Goal: Task Accomplishment & Management: Complete application form

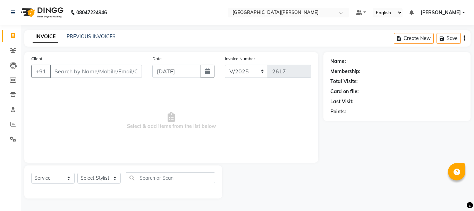
select select "service"
click at [167, 73] on input "[DATE]" at bounding box center [176, 71] width 49 height 13
select select "9"
select select "2025"
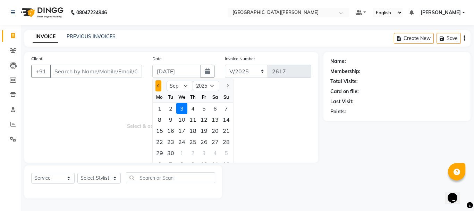
click at [160, 86] on button "Previous month" at bounding box center [158, 85] width 6 height 11
select select "8"
click at [160, 141] on div "18" at bounding box center [159, 141] width 11 height 11
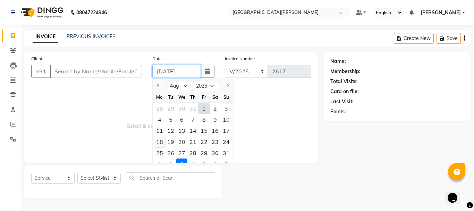
type input "[DATE]"
select select "1839"
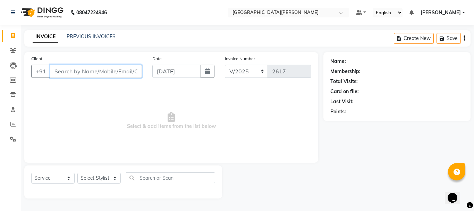
click at [67, 67] on input "Client" at bounding box center [96, 71] width 92 height 13
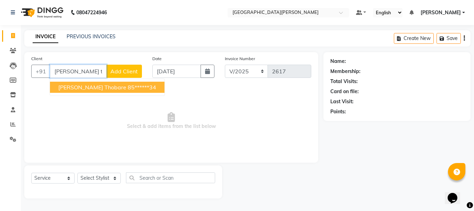
click at [68, 86] on span "[PERSON_NAME] Thobare" at bounding box center [92, 87] width 68 height 7
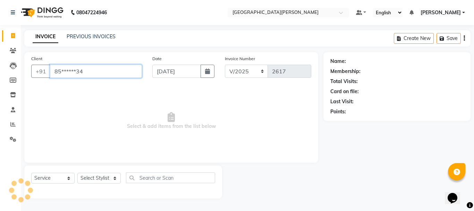
type input "85******34"
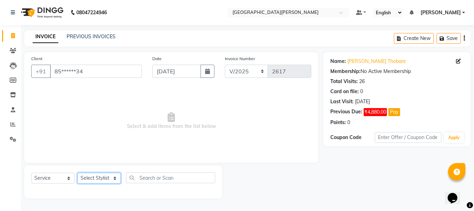
click at [110, 178] on select "Select Stylist [PERSON_NAME] [PERSON_NAME] [PERSON_NAME] [PERSON_NAME] [PERSON_…" at bounding box center [98, 177] width 43 height 11
select select "15252"
click at [77, 172] on select "Select Stylist [PERSON_NAME] [PERSON_NAME] [PERSON_NAME] [PERSON_NAME] [PERSON_…" at bounding box center [98, 177] width 43 height 11
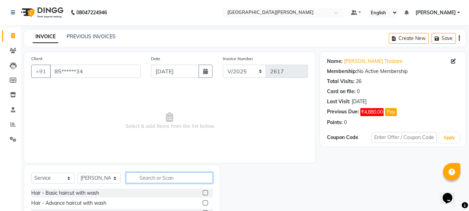
click at [149, 179] on input "text" at bounding box center [169, 177] width 87 height 11
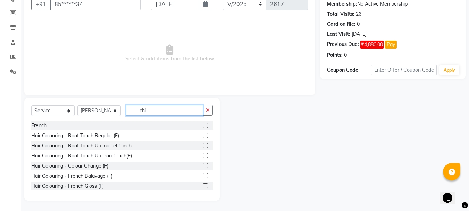
scroll to position [28, 0]
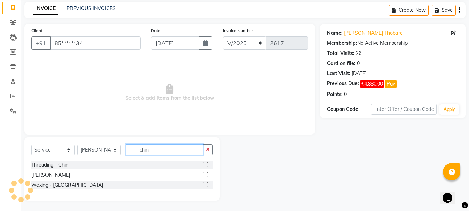
type input "chin"
click at [204, 174] on label at bounding box center [205, 174] width 5 height 5
click at [204, 174] on input "checkbox" at bounding box center [205, 174] width 5 height 5
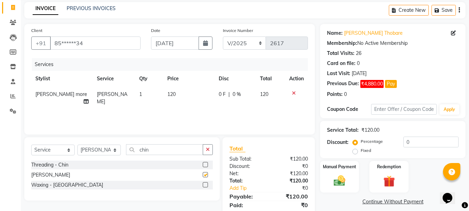
checkbox input "false"
click at [207, 150] on icon "button" at bounding box center [208, 149] width 4 height 5
type input "upp"
click at [204, 174] on label at bounding box center [205, 174] width 5 height 5
click at [204, 174] on input "checkbox" at bounding box center [205, 174] width 5 height 5
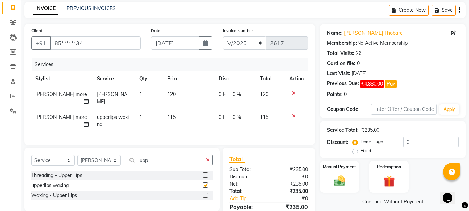
checkbox input "false"
click at [167, 101] on td "120" at bounding box center [188, 97] width 51 height 23
select select "15252"
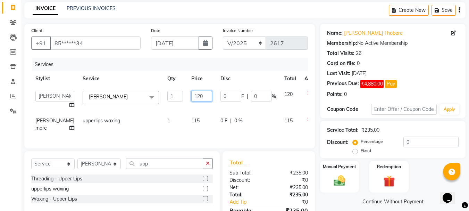
click at [191, 96] on input "120" at bounding box center [201, 96] width 21 height 11
type input "150"
click at [175, 108] on tbody "[PERSON_NAME] [PERSON_NAME] [PERSON_NAME] [PERSON_NAME] [PERSON_NAME] more [PER…" at bounding box center [177, 110] width 292 height 49
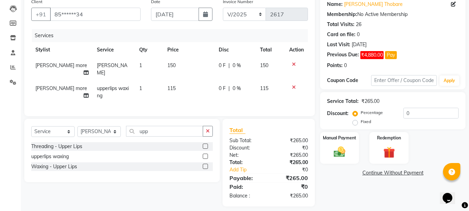
scroll to position [61, 0]
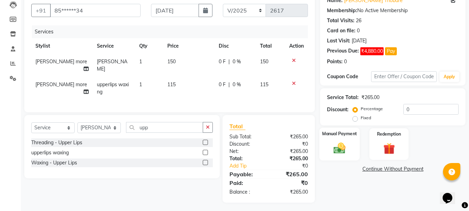
click at [351, 144] on div "Manual Payment" at bounding box center [339, 143] width 41 height 33
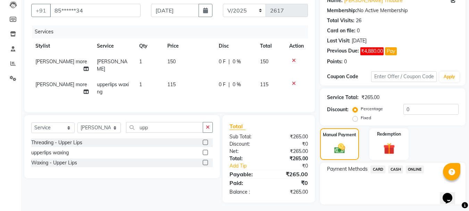
click at [413, 168] on span "ONLINE" at bounding box center [415, 169] width 18 height 8
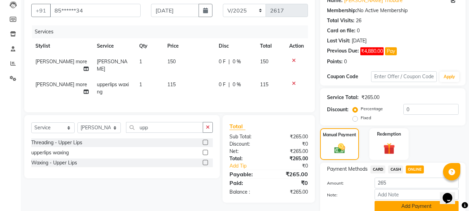
click at [391, 202] on button "Add Payment" at bounding box center [416, 206] width 84 height 11
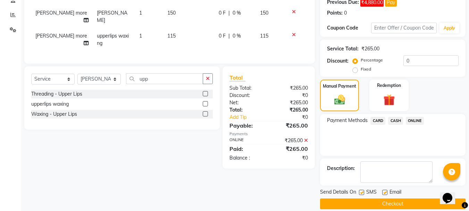
scroll to position [118, 0]
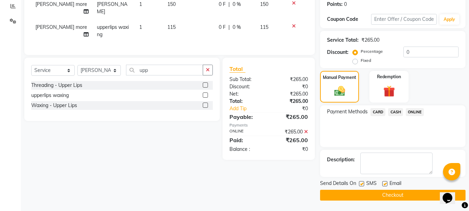
click at [382, 198] on button "Checkout" at bounding box center [392, 194] width 145 height 11
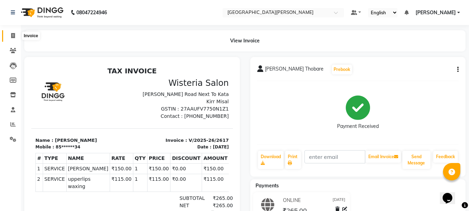
click at [12, 33] on span at bounding box center [13, 36] width 12 height 8
select select "911"
select select "service"
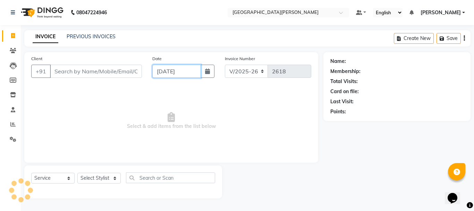
click at [163, 73] on input "[DATE]" at bounding box center [176, 71] width 49 height 13
select select "9"
select select "2025"
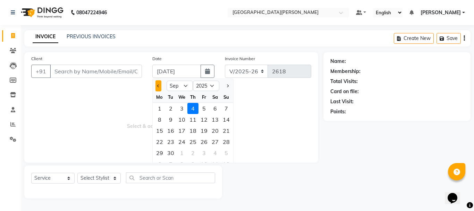
click at [158, 87] on span "Previous month" at bounding box center [158, 85] width 3 height 3
select select "8"
click at [171, 153] on div "26" at bounding box center [170, 152] width 11 height 11
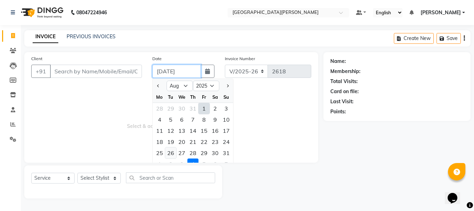
type input "[DATE]"
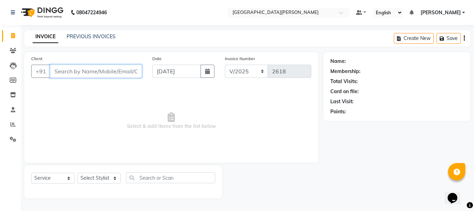
click at [79, 75] on input "Client" at bounding box center [96, 71] width 92 height 13
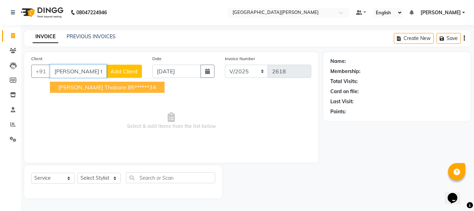
click at [79, 86] on span "[PERSON_NAME] Thobare" at bounding box center [92, 87] width 68 height 7
type input "85******34"
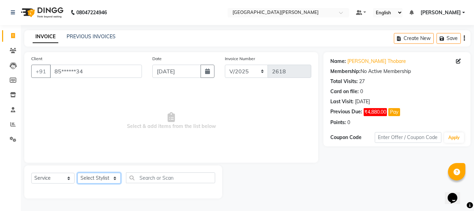
click at [115, 178] on select "Select Stylist [PERSON_NAME] [PERSON_NAME] [PERSON_NAME] [PERSON_NAME] [PERSON_…" at bounding box center [98, 177] width 43 height 11
select select "30889"
click at [77, 172] on select "Select Stylist [PERSON_NAME] [PERSON_NAME] [PERSON_NAME] [PERSON_NAME] [PERSON_…" at bounding box center [98, 177] width 43 height 11
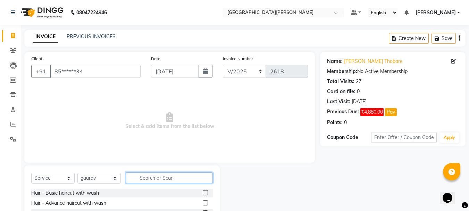
click at [157, 176] on input "text" at bounding box center [169, 177] width 87 height 11
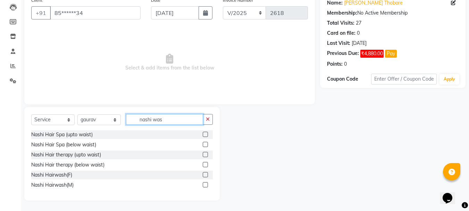
scroll to position [18, 0]
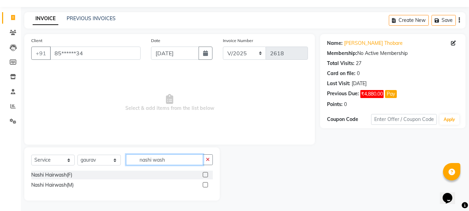
type input "nashi wash"
click at [205, 176] on label at bounding box center [205, 174] width 5 height 5
click at [205, 176] on input "checkbox" at bounding box center [205, 174] width 5 height 5
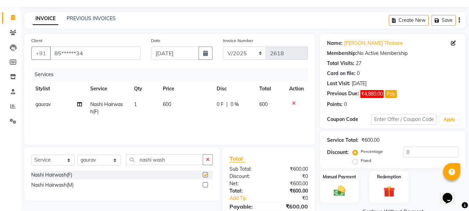
checkbox input "false"
click at [351, 194] on div "Manual Payment" at bounding box center [339, 186] width 41 height 33
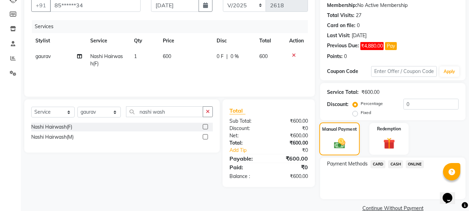
scroll to position [78, 0]
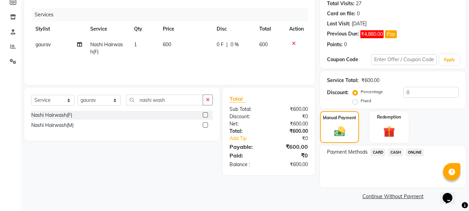
click at [415, 150] on span "ONLINE" at bounding box center [415, 152] width 18 height 8
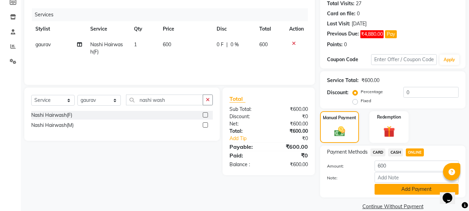
click at [397, 192] on button "Add Payment" at bounding box center [416, 189] width 84 height 11
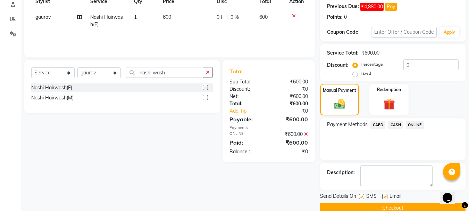
scroll to position [118, 0]
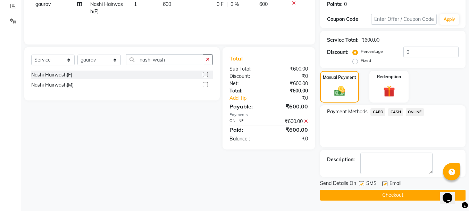
click at [385, 193] on button "Checkout" at bounding box center [392, 194] width 145 height 11
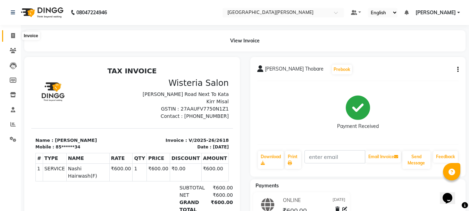
click at [15, 35] on icon at bounding box center [13, 35] width 4 height 5
select select "911"
select select "service"
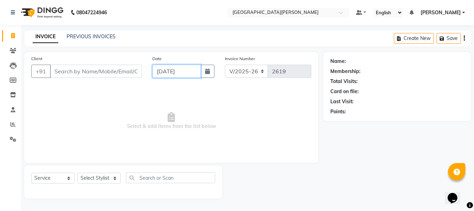
click at [165, 70] on input "[DATE]" at bounding box center [176, 71] width 49 height 13
select select "9"
select select "2025"
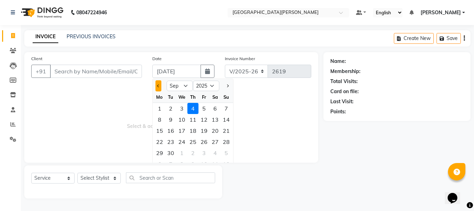
click at [159, 85] on span "Previous month" at bounding box center [158, 85] width 3 height 3
select select "8"
click at [227, 121] on div "10" at bounding box center [226, 119] width 11 height 11
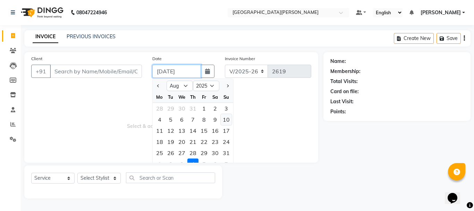
type input "[DATE]"
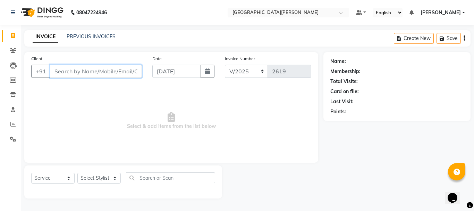
click at [84, 71] on input "Client" at bounding box center [96, 71] width 92 height 13
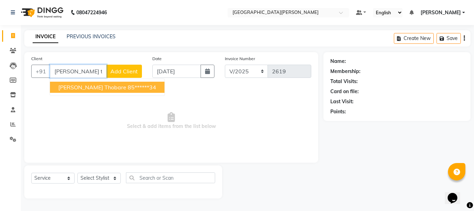
click at [81, 87] on span "[PERSON_NAME] Thobare" at bounding box center [92, 87] width 68 height 7
type input "85******34"
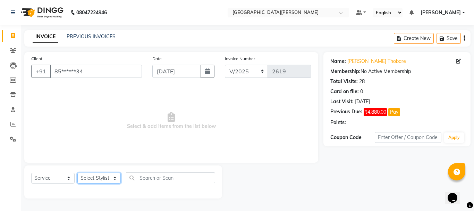
click at [114, 176] on select "Select Stylist [PERSON_NAME] [PERSON_NAME] [PERSON_NAME] [PERSON_NAME] [PERSON_…" at bounding box center [98, 177] width 43 height 11
select select "15252"
click at [77, 172] on select "Select Stylist [PERSON_NAME] [PERSON_NAME] [PERSON_NAME] [PERSON_NAME] [PERSON_…" at bounding box center [98, 177] width 43 height 11
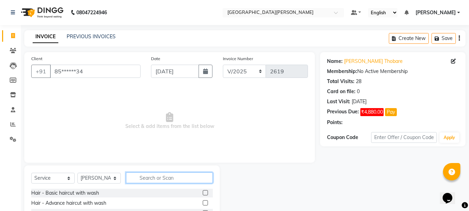
click at [155, 178] on input "text" at bounding box center [169, 177] width 87 height 11
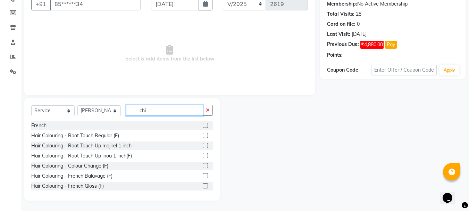
scroll to position [28, 0]
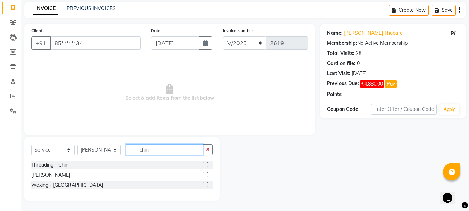
type input "chin"
click at [206, 174] on label at bounding box center [205, 174] width 5 height 5
click at [206, 174] on input "checkbox" at bounding box center [205, 174] width 5 height 5
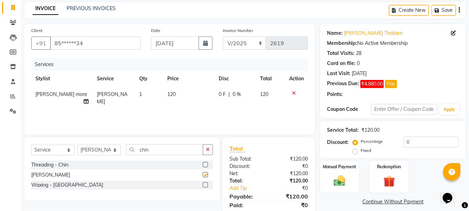
checkbox input "false"
click at [207, 152] on button "button" at bounding box center [208, 149] width 10 height 11
type input "upp"
click at [205, 175] on label at bounding box center [205, 174] width 5 height 5
click at [205, 175] on input "checkbox" at bounding box center [205, 174] width 5 height 5
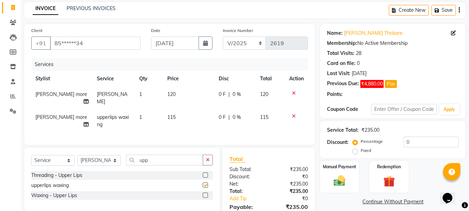
checkbox input "false"
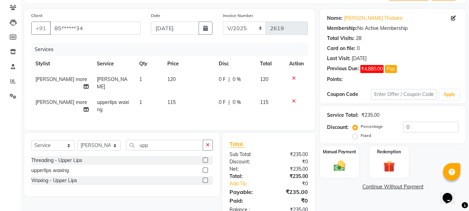
scroll to position [61, 0]
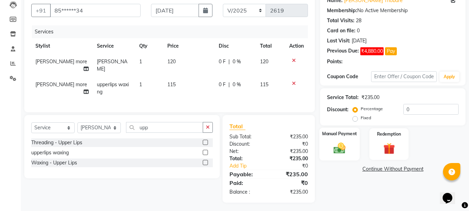
click at [336, 146] on img at bounding box center [339, 148] width 19 height 14
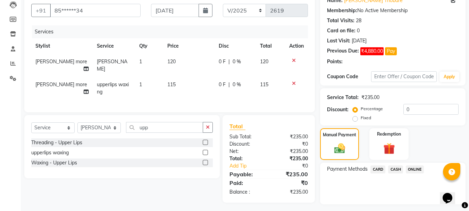
click at [415, 168] on span "ONLINE" at bounding box center [415, 169] width 18 height 8
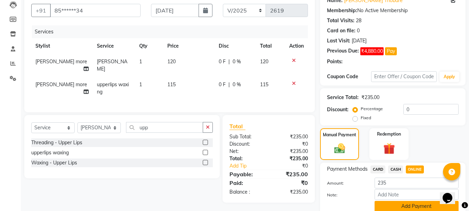
click at [401, 205] on button "Add Payment" at bounding box center [416, 206] width 84 height 11
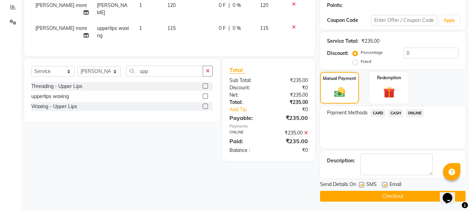
scroll to position [118, 0]
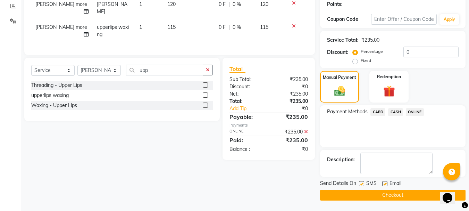
click at [385, 195] on button "Checkout" at bounding box center [392, 194] width 145 height 11
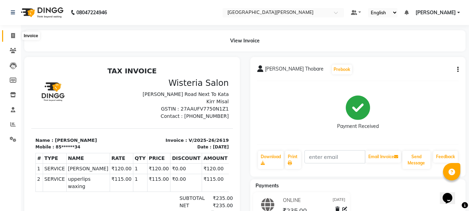
click at [12, 37] on icon at bounding box center [13, 35] width 4 height 5
select select "service"
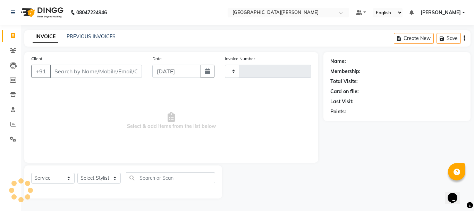
type input "2620"
select select "911"
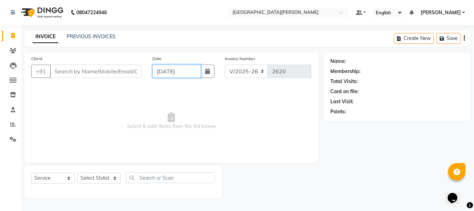
click at [167, 70] on input "[DATE]" at bounding box center [176, 71] width 49 height 13
select select "9"
select select "2025"
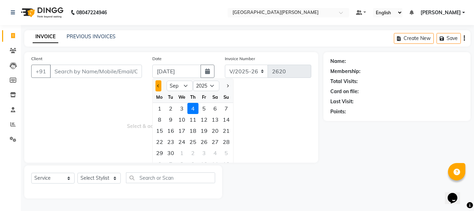
click at [159, 84] on span "Previous month" at bounding box center [158, 85] width 3 height 3
select select "8"
click at [226, 131] on div "17" at bounding box center [226, 130] width 11 height 11
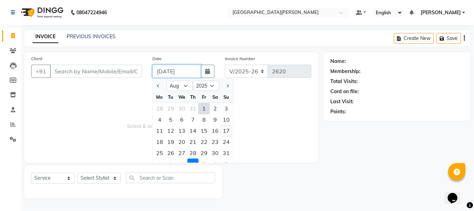
type input "[DATE]"
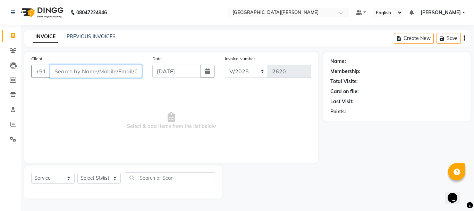
click at [87, 72] on input "Client" at bounding box center [96, 71] width 92 height 13
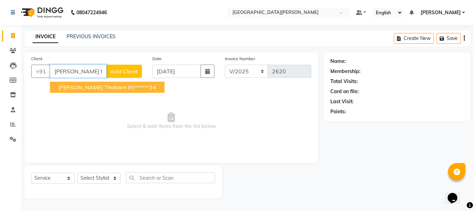
click at [86, 88] on span "[PERSON_NAME] Thobare" at bounding box center [92, 87] width 68 height 7
type input "85******34"
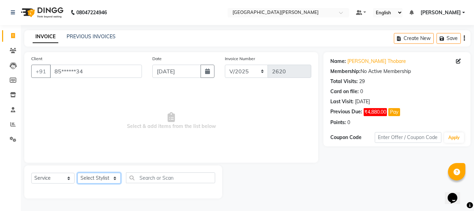
click at [116, 179] on select "Select Stylist [PERSON_NAME] [PERSON_NAME] [PERSON_NAME] [PERSON_NAME] [PERSON_…" at bounding box center [98, 177] width 43 height 11
select select "15252"
click at [77, 172] on select "Select Stylist [PERSON_NAME] [PERSON_NAME] [PERSON_NAME] [PERSON_NAME] [PERSON_…" at bounding box center [98, 177] width 43 height 11
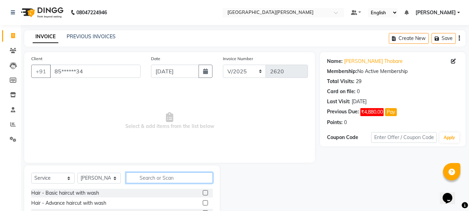
click at [170, 176] on input "text" at bounding box center [169, 177] width 87 height 11
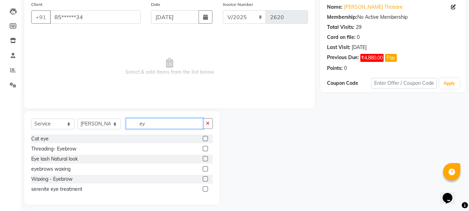
scroll to position [55, 0]
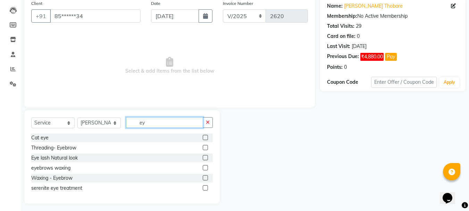
type input "ey"
click at [205, 166] on label at bounding box center [205, 167] width 5 height 5
click at [205, 166] on input "checkbox" at bounding box center [205, 167] width 5 height 5
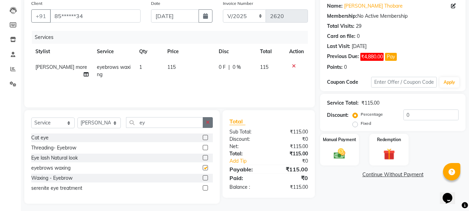
checkbox input "false"
click at [205, 123] on button "button" at bounding box center [208, 122] width 10 height 11
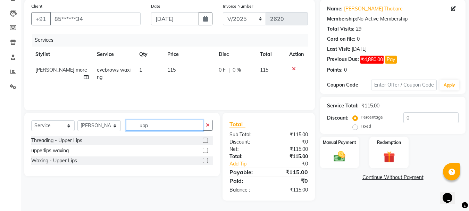
scroll to position [52, 0]
type input "upp"
click at [205, 150] on label at bounding box center [205, 149] width 5 height 5
click at [205, 150] on input "checkbox" at bounding box center [205, 150] width 5 height 5
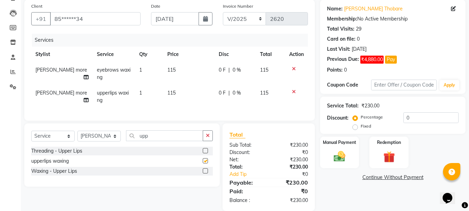
checkbox input "false"
click at [208, 137] on button "button" at bounding box center [208, 135] width 10 height 11
type input "chin"
click at [205, 163] on label at bounding box center [205, 160] width 5 height 5
click at [205, 163] on input "checkbox" at bounding box center [205, 161] width 5 height 5
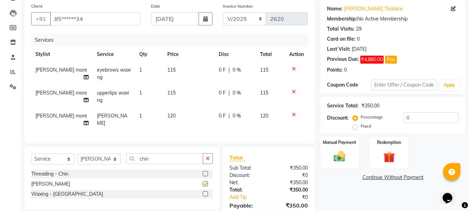
checkbox input "false"
click at [169, 114] on span "120" at bounding box center [171, 115] width 8 height 6
select select "15252"
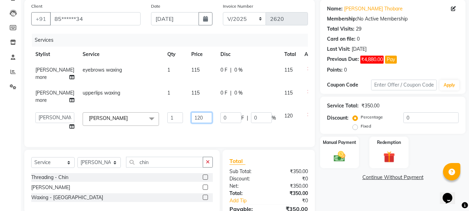
click at [191, 119] on input "120" at bounding box center [201, 117] width 21 height 11
type input "100"
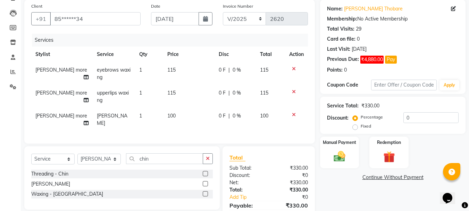
click at [180, 106] on td "115" at bounding box center [188, 96] width 51 height 23
select select "15252"
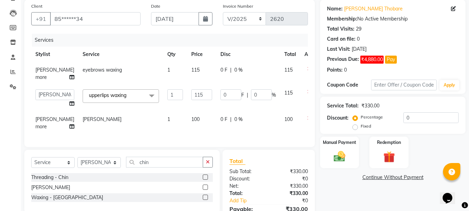
click at [191, 69] on span "115" at bounding box center [195, 70] width 8 height 6
select select "15252"
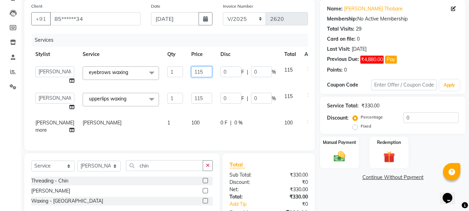
click at [191, 73] on input "115" at bounding box center [201, 71] width 21 height 11
type input "100"
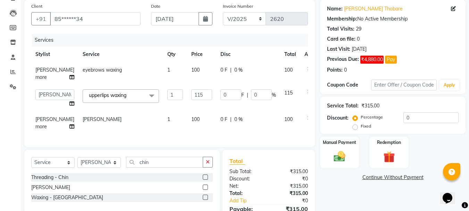
click at [176, 85] on tbody "[PERSON_NAME] more eyebrows waxing 1 100 0 F | 0 % 100 [PERSON_NAME] [PERSON_NA…" at bounding box center [177, 98] width 292 height 72
click at [207, 164] on icon "button" at bounding box center [208, 161] width 4 height 5
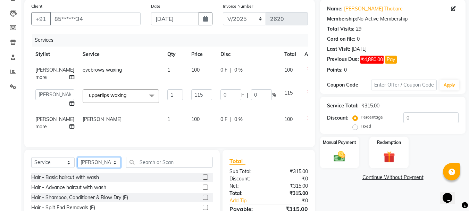
click at [114, 167] on select "Select Stylist [PERSON_NAME] [PERSON_NAME] [PERSON_NAME] [PERSON_NAME] [PERSON_…" at bounding box center [98, 162] width 43 height 11
select select "30889"
click at [77, 162] on select "Select Stylist [PERSON_NAME] [PERSON_NAME] [PERSON_NAME] [PERSON_NAME] [PERSON_…" at bounding box center [98, 162] width 43 height 11
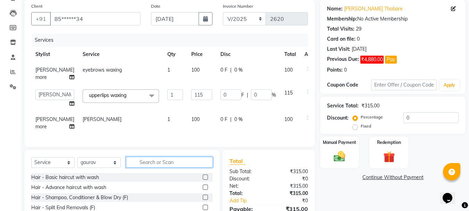
click at [158, 166] on input "text" at bounding box center [169, 161] width 87 height 11
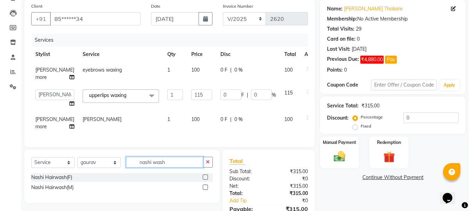
type input "nashi wash"
click at [204, 179] on label at bounding box center [205, 176] width 5 height 5
click at [204, 179] on input "checkbox" at bounding box center [205, 177] width 5 height 5
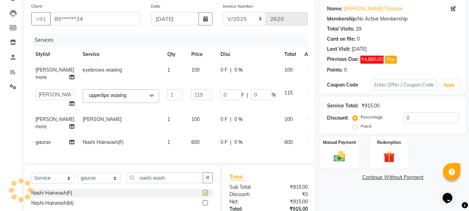
checkbox input "false"
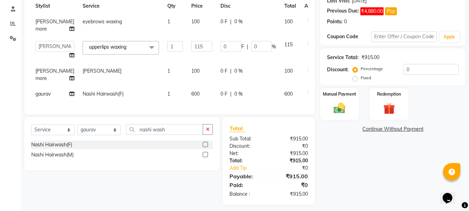
scroll to position [107, 0]
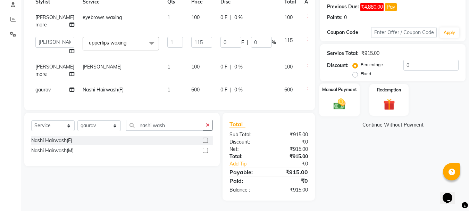
click at [339, 112] on div "Manual Payment" at bounding box center [339, 99] width 41 height 33
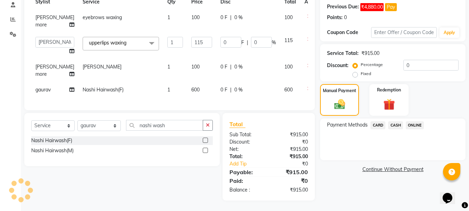
click at [417, 123] on span "ONLINE" at bounding box center [415, 125] width 18 height 8
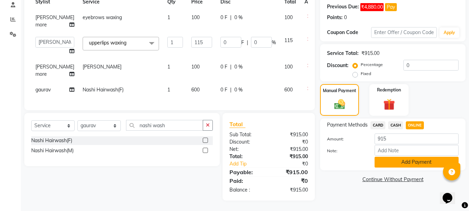
click at [401, 158] on button "Add Payment" at bounding box center [416, 161] width 84 height 11
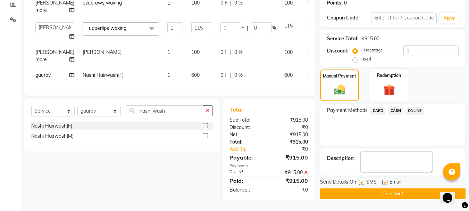
scroll to position [132, 0]
click at [361, 188] on button "Checkout" at bounding box center [392, 193] width 145 height 11
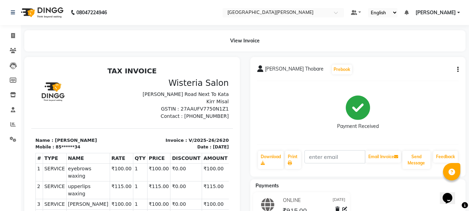
click at [19, 32] on li "Invoice" at bounding box center [10, 35] width 21 height 15
click at [17, 32] on span at bounding box center [13, 36] width 12 height 8
select select "service"
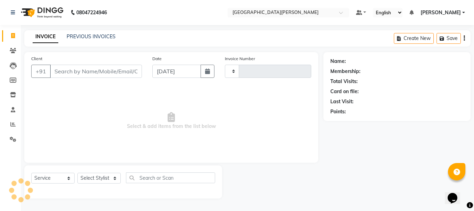
type input "2621"
select select "911"
click at [163, 69] on input "[DATE]" at bounding box center [176, 71] width 49 height 13
select select "9"
select select "2025"
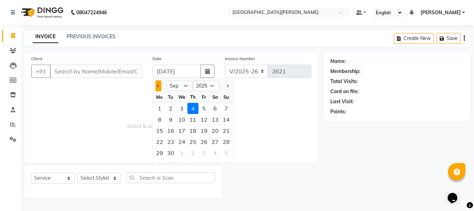
click at [158, 87] on button "Previous month" at bounding box center [158, 85] width 6 height 11
select select "8"
click at [193, 140] on div "21" at bounding box center [192, 141] width 11 height 11
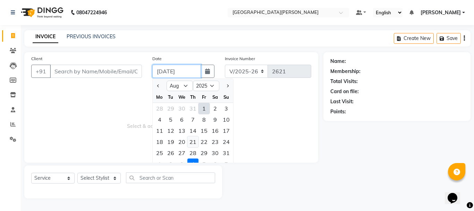
type input "[DATE]"
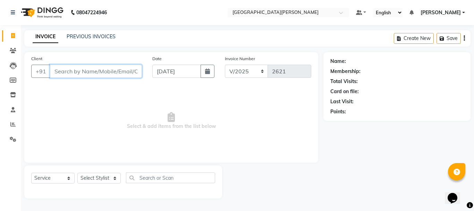
click at [69, 73] on input "Client" at bounding box center [96, 71] width 92 height 13
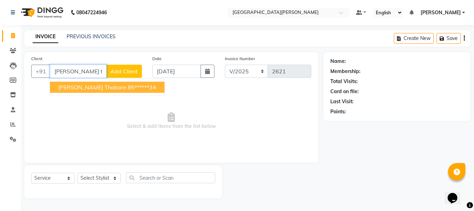
click at [72, 86] on span "[PERSON_NAME] Thobare" at bounding box center [92, 87] width 68 height 7
type input "85******34"
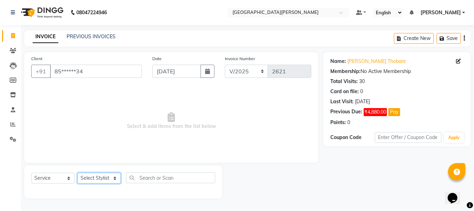
click at [113, 179] on select "Select Stylist [PERSON_NAME] [PERSON_NAME] [PERSON_NAME] [PERSON_NAME] [PERSON_…" at bounding box center [98, 177] width 43 height 11
select select "15252"
click at [77, 172] on select "Select Stylist [PERSON_NAME] [PERSON_NAME] [PERSON_NAME] [PERSON_NAME] [PERSON_…" at bounding box center [98, 177] width 43 height 11
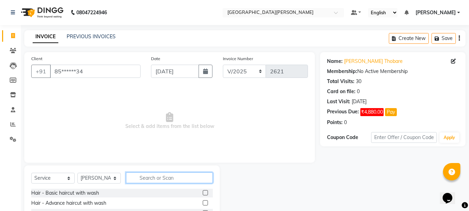
click at [163, 177] on input "text" at bounding box center [169, 177] width 87 height 11
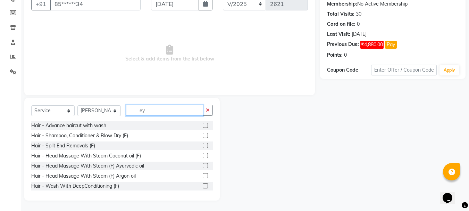
scroll to position [58, 0]
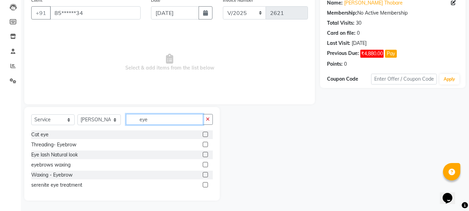
type input "eye"
click at [205, 163] on label at bounding box center [205, 164] width 5 height 5
click at [205, 163] on input "checkbox" at bounding box center [205, 164] width 5 height 5
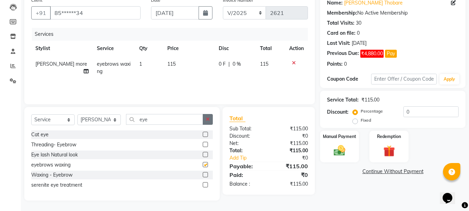
checkbox input "false"
click at [206, 121] on button "button" at bounding box center [208, 119] width 10 height 11
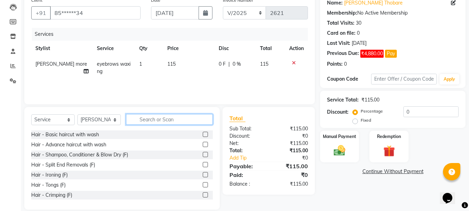
type input "m"
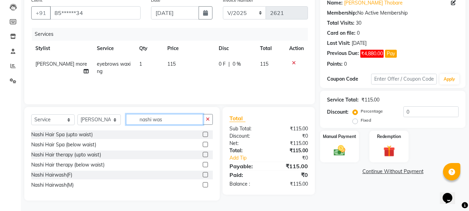
scroll to position [52, 0]
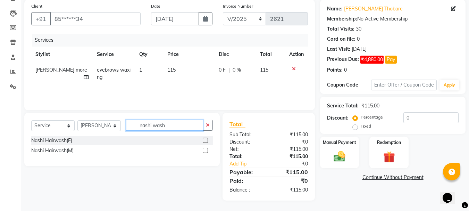
type input "nashi wash"
click at [206, 141] on label at bounding box center [205, 139] width 5 height 5
click at [206, 141] on input "checkbox" at bounding box center [205, 140] width 5 height 5
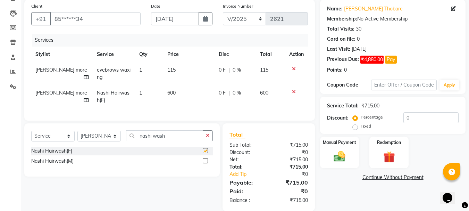
checkbox input "false"
click at [339, 165] on div "Manual Payment" at bounding box center [339, 152] width 41 height 33
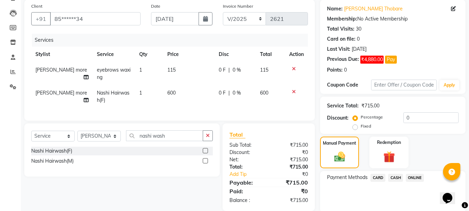
click at [417, 176] on span "ONLINE" at bounding box center [415, 177] width 18 height 8
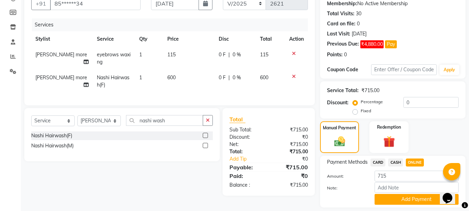
scroll to position [89, 0]
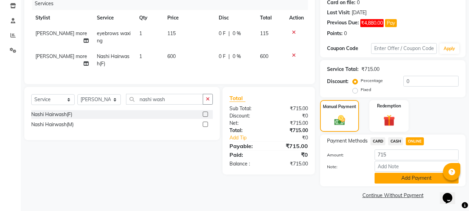
click at [388, 181] on button "Add Payment" at bounding box center [416, 177] width 84 height 11
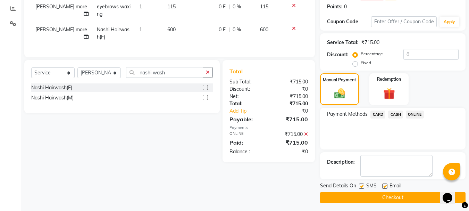
scroll to position [118, 0]
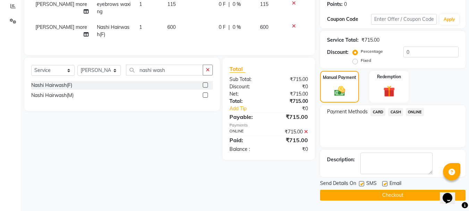
click at [370, 195] on button "Checkout" at bounding box center [392, 194] width 145 height 11
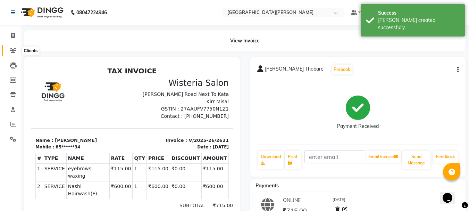
click at [10, 49] on icon at bounding box center [13, 50] width 7 height 5
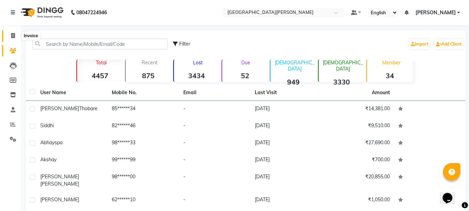
click at [13, 35] on icon at bounding box center [13, 35] width 4 height 5
select select "service"
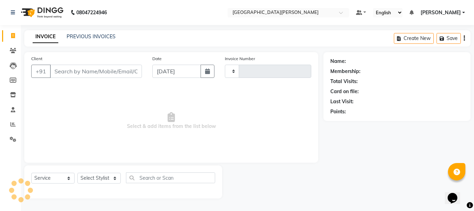
type input "2622"
select select "911"
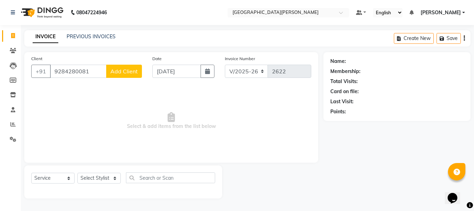
type input "9284280081"
click at [121, 75] on button "Add Client" at bounding box center [124, 71] width 36 height 13
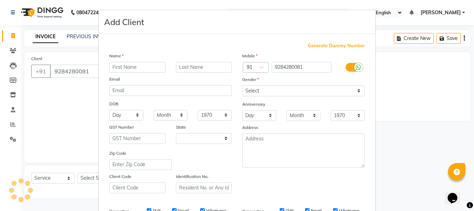
select select "22"
type input "Shitija"
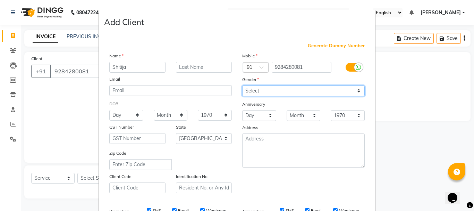
click at [275, 88] on select "Select [DEMOGRAPHIC_DATA] [DEMOGRAPHIC_DATA] Other Prefer Not To Say" at bounding box center [303, 90] width 122 height 11
select select "[DEMOGRAPHIC_DATA]"
click at [242, 85] on select "Select [DEMOGRAPHIC_DATA] [DEMOGRAPHIC_DATA] Other Prefer Not To Say" at bounding box center [303, 90] width 122 height 11
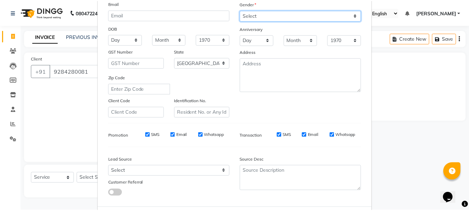
scroll to position [110, 0]
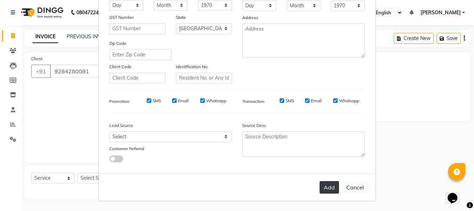
click at [331, 189] on button "Add" at bounding box center [329, 187] width 19 height 12
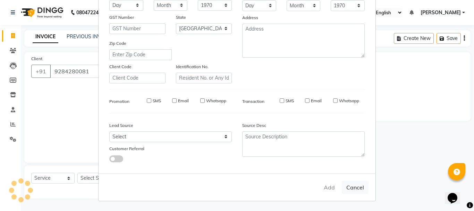
type input "92******81"
select select
select select "null"
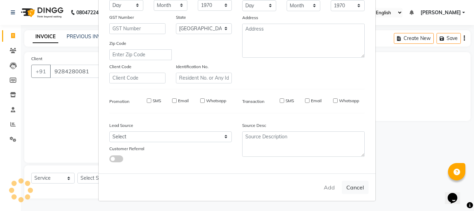
select select
checkbox input "false"
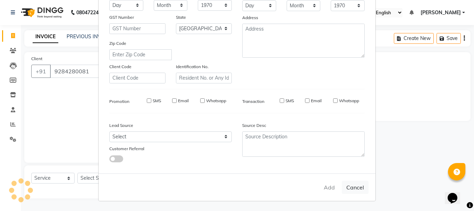
checkbox input "false"
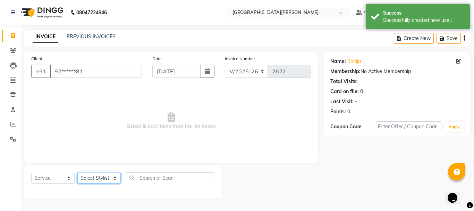
click at [110, 179] on select "Select Stylist [PERSON_NAME] [PERSON_NAME] [PERSON_NAME] [PERSON_NAME] [PERSON_…" at bounding box center [98, 177] width 43 height 11
select select "90283"
click at [77, 172] on select "Select Stylist [PERSON_NAME] [PERSON_NAME] [PERSON_NAME] [PERSON_NAME] [PERSON_…" at bounding box center [98, 177] width 43 height 11
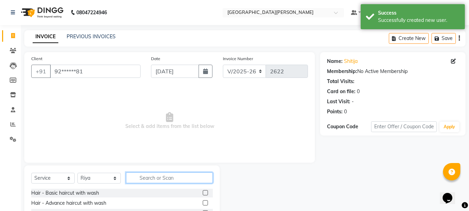
click at [156, 179] on input "text" at bounding box center [169, 177] width 87 height 11
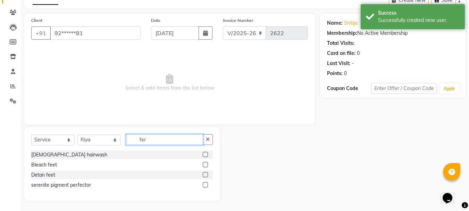
scroll to position [0, 0]
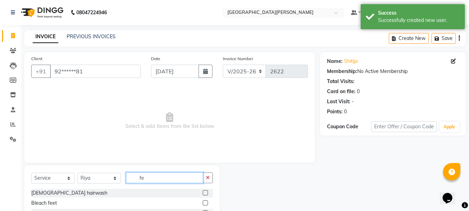
type input "f"
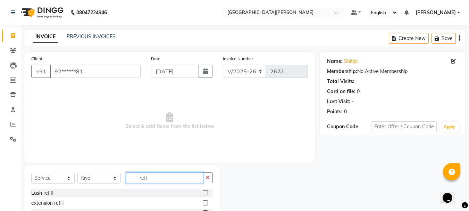
type input "refi"
click at [206, 203] on label at bounding box center [205, 202] width 5 height 5
click at [206, 203] on input "checkbox" at bounding box center [205, 203] width 5 height 5
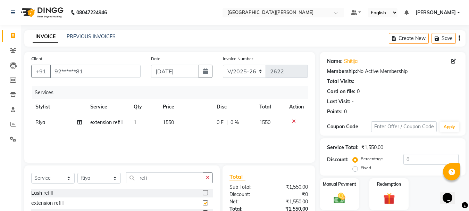
checkbox input "false"
click at [207, 179] on icon "button" at bounding box center [208, 177] width 4 height 5
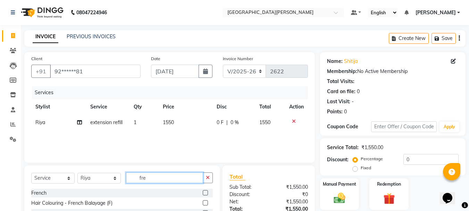
type input "fre"
click at [203, 194] on label at bounding box center [205, 192] width 5 height 5
click at [203, 194] on input "checkbox" at bounding box center [205, 192] width 5 height 5
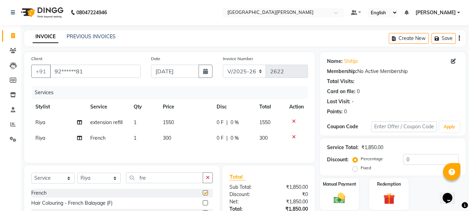
checkbox input "false"
click at [111, 180] on select "Select Stylist [PERSON_NAME] [PERSON_NAME] [PERSON_NAME] [PERSON_NAME] [PERSON_…" at bounding box center [98, 177] width 43 height 11
select select "15252"
click at [77, 173] on select "Select Stylist [PERSON_NAME] [PERSON_NAME] [PERSON_NAME] [PERSON_NAME] [PERSON_…" at bounding box center [98, 177] width 43 height 11
click at [208, 176] on icon "button" at bounding box center [208, 177] width 4 height 5
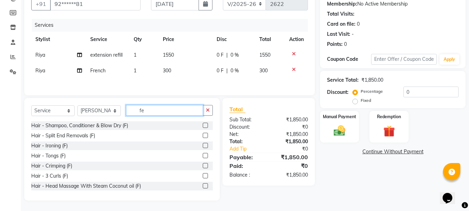
scroll to position [53, 0]
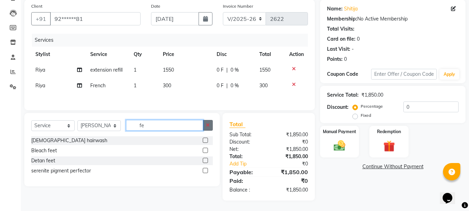
type input "fe"
click at [209, 127] on button "button" at bounding box center [208, 125] width 10 height 11
type input "blo"
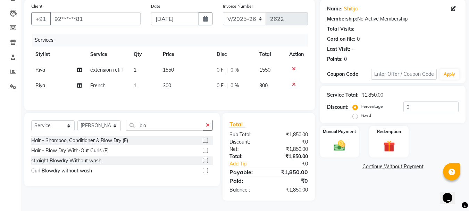
click at [205, 139] on label at bounding box center [205, 139] width 5 height 5
click at [205, 139] on input "checkbox" at bounding box center [205, 140] width 5 height 5
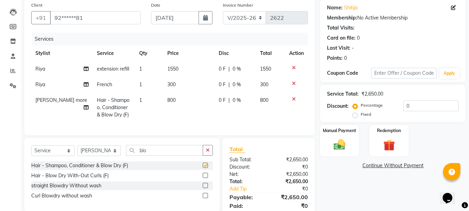
checkbox input "false"
click at [347, 148] on img at bounding box center [339, 144] width 19 height 14
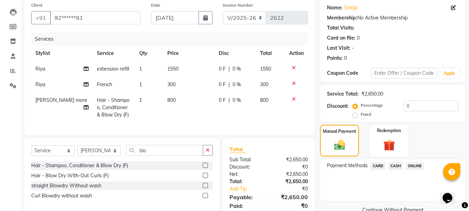
click at [415, 165] on span "ONLINE" at bounding box center [415, 166] width 18 height 8
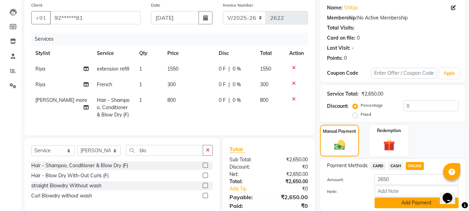
click at [397, 206] on button "Add Payment" at bounding box center [416, 202] width 84 height 11
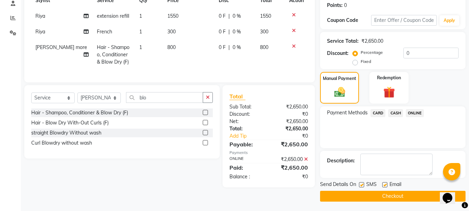
scroll to position [107, 0]
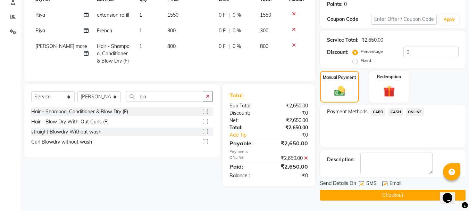
click at [383, 194] on button "Checkout" at bounding box center [392, 194] width 145 height 11
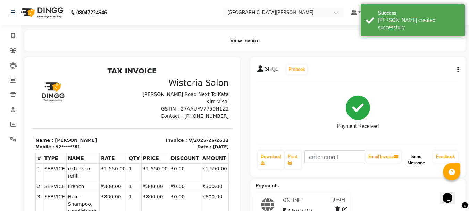
click at [410, 163] on button "Send Message" at bounding box center [416, 160] width 28 height 18
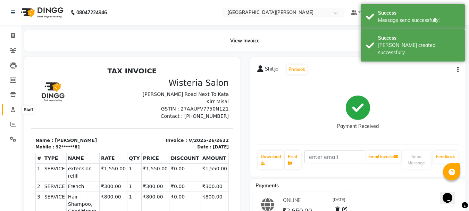
click at [11, 110] on icon at bounding box center [13, 109] width 5 height 5
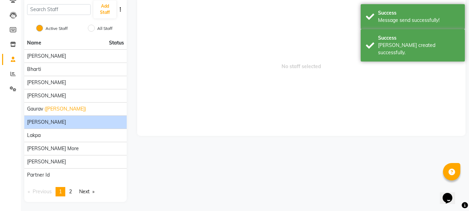
scroll to position [52, 0]
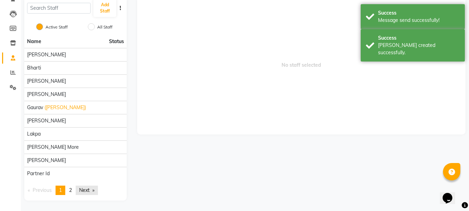
click at [85, 189] on link "Next page" at bounding box center [87, 189] width 22 height 9
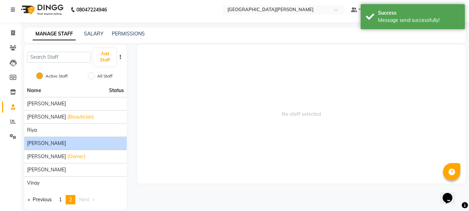
scroll to position [0, 0]
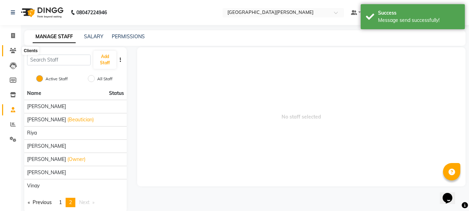
click at [9, 52] on span at bounding box center [13, 51] width 12 height 8
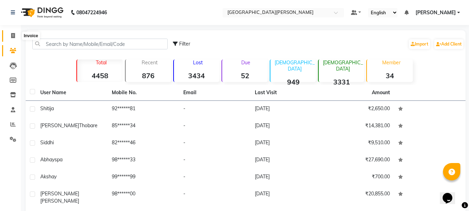
click at [14, 36] on icon at bounding box center [13, 35] width 4 height 5
select select "service"
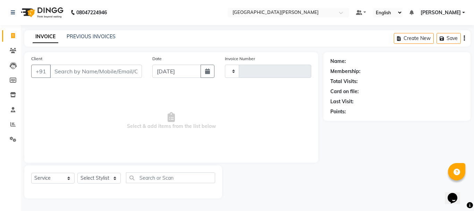
type input "2623"
select select "911"
click at [12, 52] on icon at bounding box center [13, 50] width 7 height 5
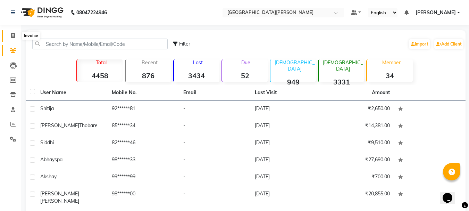
click at [15, 32] on span at bounding box center [13, 36] width 12 height 8
select select "service"
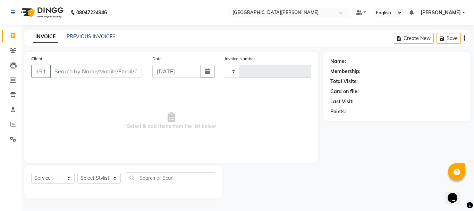
type input "2623"
select select "911"
click at [77, 69] on input "Client" at bounding box center [96, 71] width 92 height 13
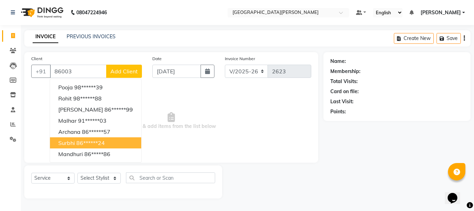
click at [78, 139] on ngb-highlight "86******24" at bounding box center [90, 142] width 28 height 7
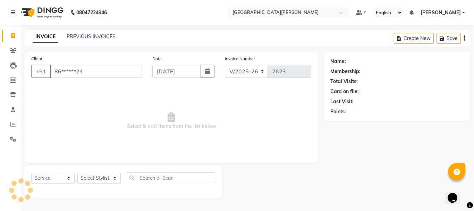
type input "86******24"
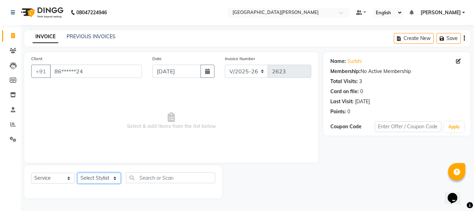
click at [115, 178] on select "Select Stylist [PERSON_NAME] [PERSON_NAME] [PERSON_NAME] [PERSON_NAME] [PERSON_…" at bounding box center [98, 177] width 43 height 11
select select "15252"
click at [77, 172] on select "Select Stylist [PERSON_NAME] [PERSON_NAME] [PERSON_NAME] [PERSON_NAME] [PERSON_…" at bounding box center [98, 177] width 43 height 11
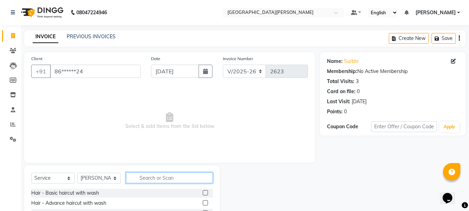
click at [167, 174] on input "text" at bounding box center [169, 177] width 87 height 11
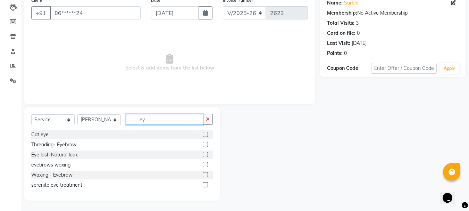
scroll to position [58, 0]
type input "ey"
click at [206, 145] on label at bounding box center [205, 144] width 5 height 5
click at [206, 145] on input "checkbox" at bounding box center [205, 144] width 5 height 5
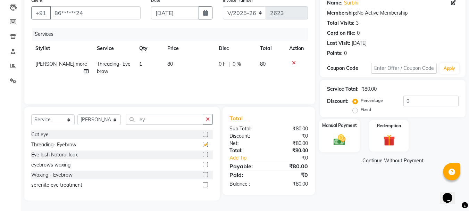
checkbox input "false"
click at [352, 144] on div "Manual Payment" at bounding box center [339, 135] width 41 height 33
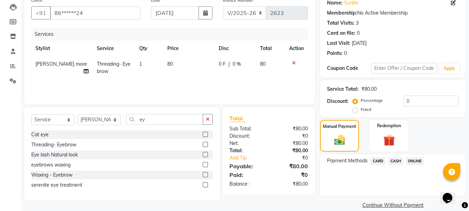
click at [420, 160] on span "ONLINE" at bounding box center [415, 161] width 18 height 8
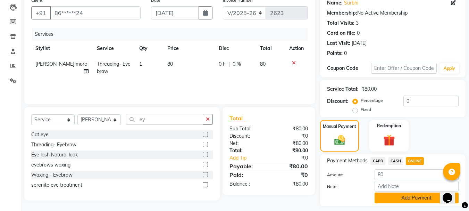
click at [382, 196] on button "Add Payment" at bounding box center [416, 197] width 84 height 11
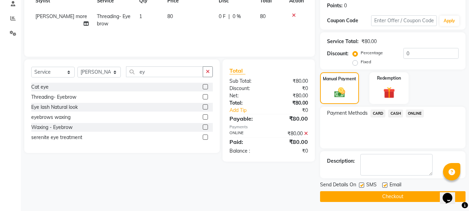
scroll to position [107, 0]
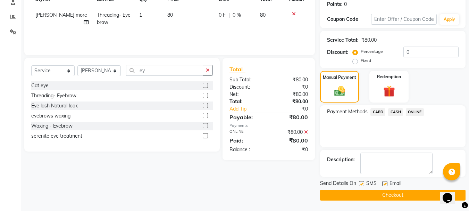
click at [370, 193] on button "Checkout" at bounding box center [392, 194] width 145 height 11
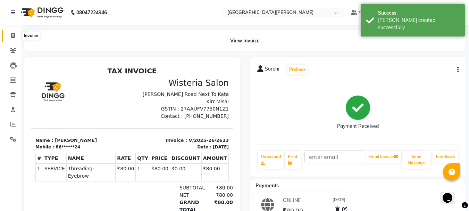
click at [12, 36] on icon at bounding box center [13, 35] width 4 height 5
select select "911"
select select "service"
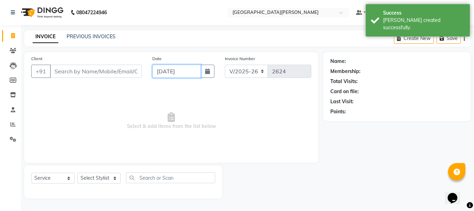
click at [159, 69] on input "[DATE]" at bounding box center [176, 71] width 49 height 13
select select "9"
select select "2025"
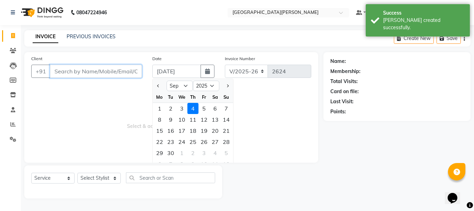
click at [102, 71] on input "Client" at bounding box center [96, 71] width 92 height 13
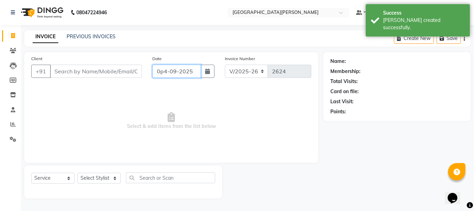
type input "[DATE]"
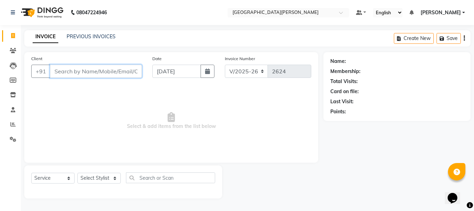
click at [87, 70] on input "Client" at bounding box center [96, 71] width 92 height 13
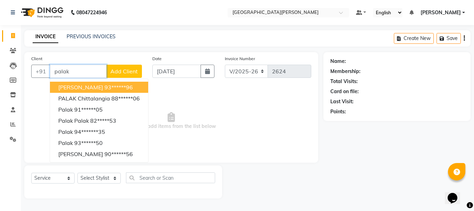
click at [90, 86] on span "[PERSON_NAME]" at bounding box center [80, 87] width 45 height 7
type input "93******96"
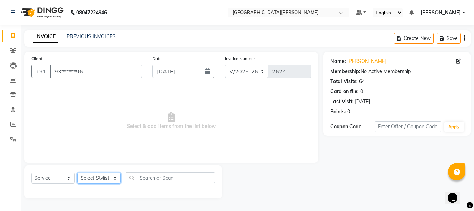
click at [113, 178] on select "Select Stylist [PERSON_NAME] [PERSON_NAME] [PERSON_NAME] [PERSON_NAME] [PERSON_…" at bounding box center [98, 177] width 43 height 11
select select "15252"
click at [77, 172] on select "Select Stylist [PERSON_NAME] [PERSON_NAME] [PERSON_NAME] [PERSON_NAME] [PERSON_…" at bounding box center [98, 177] width 43 height 11
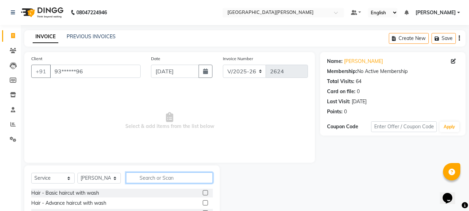
click at [156, 178] on input "text" at bounding box center [169, 177] width 87 height 11
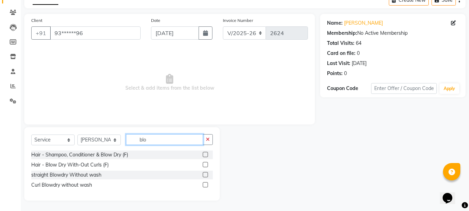
scroll to position [38, 0]
type input "blo"
click at [204, 175] on label at bounding box center [205, 174] width 5 height 5
click at [204, 175] on input "checkbox" at bounding box center [205, 174] width 5 height 5
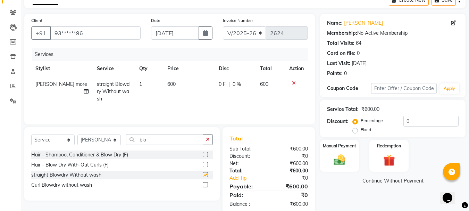
checkbox input "false"
click at [170, 93] on td "600" at bounding box center [188, 91] width 51 height 30
select select "15252"
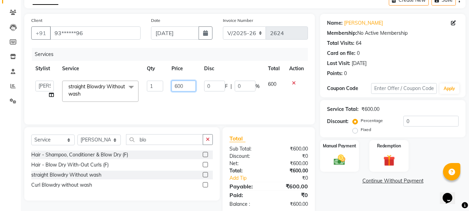
click at [180, 85] on input "600" at bounding box center [183, 85] width 24 height 11
type input "550"
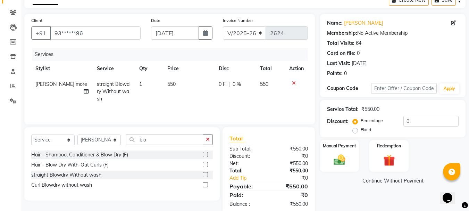
click at [173, 100] on td "550" at bounding box center [188, 91] width 51 height 30
select select "15252"
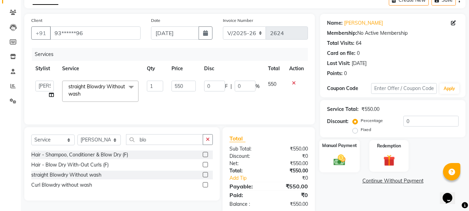
click at [339, 153] on img at bounding box center [339, 160] width 19 height 14
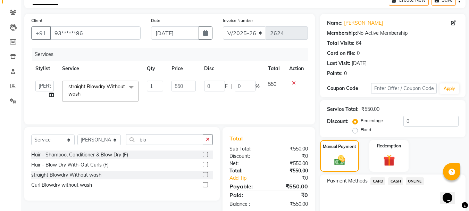
click at [394, 178] on span "CASH" at bounding box center [395, 181] width 15 height 8
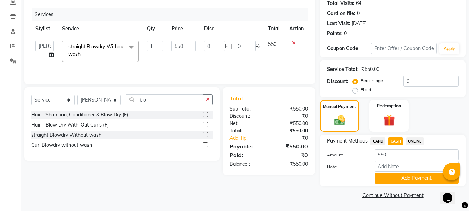
click at [394, 178] on button "Add Payment" at bounding box center [416, 177] width 84 height 11
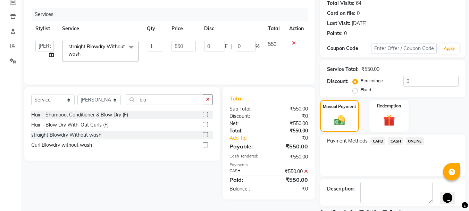
scroll to position [107, 0]
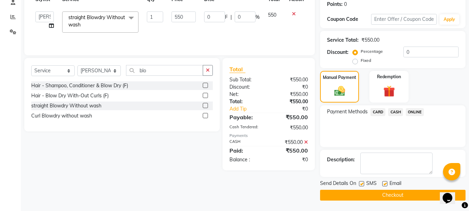
click at [368, 194] on button "Checkout" at bounding box center [392, 194] width 145 height 11
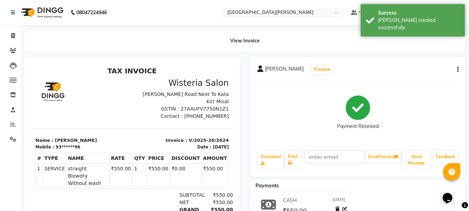
click at [9, 56] on li "Clients" at bounding box center [10, 50] width 21 height 15
click at [15, 35] on icon at bounding box center [13, 35] width 4 height 5
select select "service"
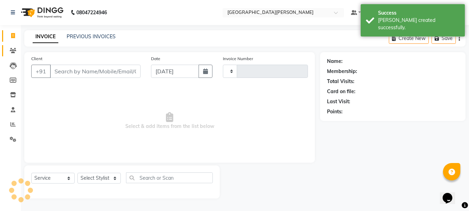
type input "2625"
select select "911"
click at [14, 45] on link "Clients" at bounding box center [10, 50] width 17 height 11
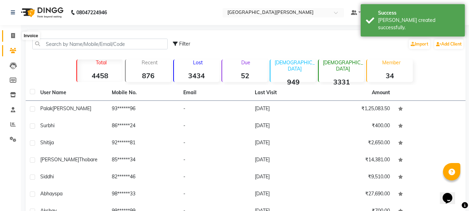
click at [11, 37] on icon at bounding box center [13, 35] width 4 height 5
select select "911"
select select "service"
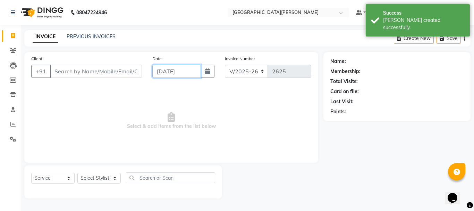
click at [163, 66] on input "[DATE]" at bounding box center [176, 71] width 49 height 13
select select "9"
select select "2025"
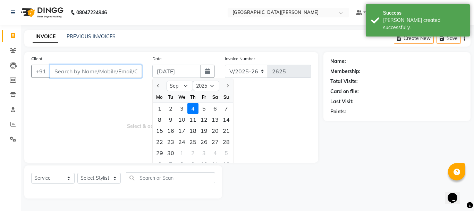
click at [94, 75] on input "Client" at bounding box center [96, 71] width 92 height 13
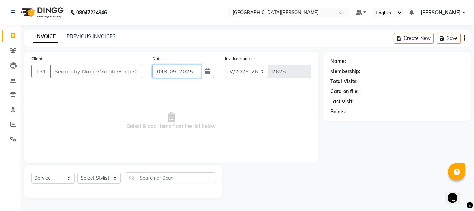
type input "[DATE]"
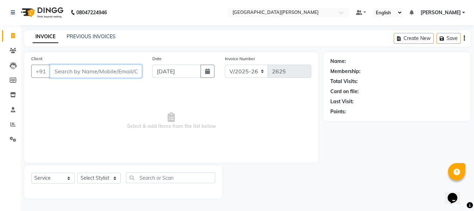
click at [73, 72] on input "Client" at bounding box center [96, 71] width 92 height 13
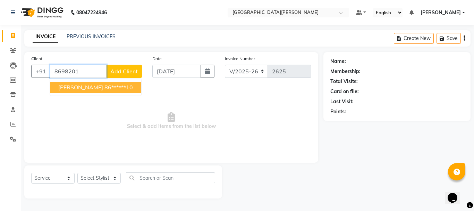
click at [68, 86] on span "[PERSON_NAME]" at bounding box center [80, 87] width 45 height 7
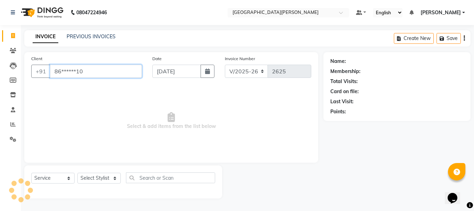
type input "86******10"
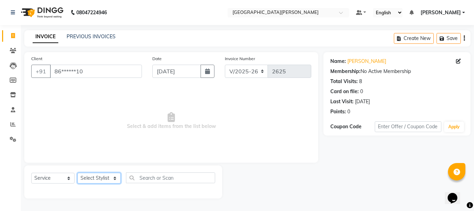
click at [111, 176] on select "Select Stylist [PERSON_NAME] [PERSON_NAME] [PERSON_NAME] [PERSON_NAME] [PERSON_…" at bounding box center [98, 177] width 43 height 11
select select "15252"
click at [77, 172] on select "Select Stylist [PERSON_NAME] [PERSON_NAME] [PERSON_NAME] [PERSON_NAME] [PERSON_…" at bounding box center [98, 177] width 43 height 11
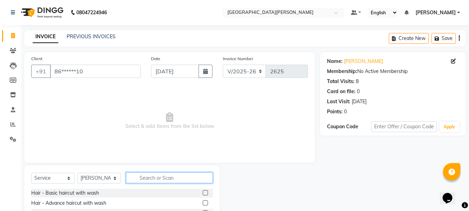
click at [148, 176] on input "text" at bounding box center [169, 177] width 87 height 11
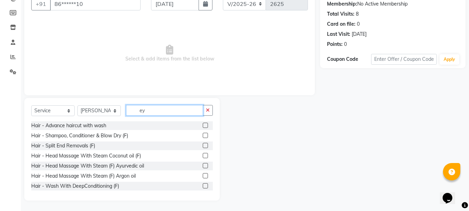
scroll to position [58, 0]
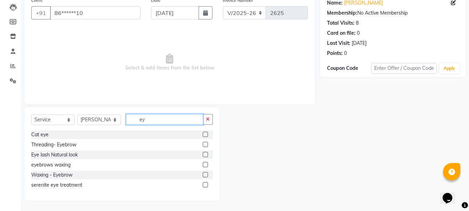
type input "ey"
click at [204, 144] on label at bounding box center [205, 144] width 5 height 5
click at [204, 144] on input "checkbox" at bounding box center [205, 144] width 5 height 5
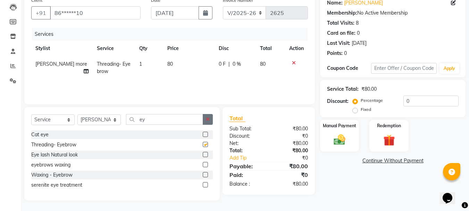
checkbox input "false"
click at [207, 121] on icon "button" at bounding box center [208, 119] width 4 height 5
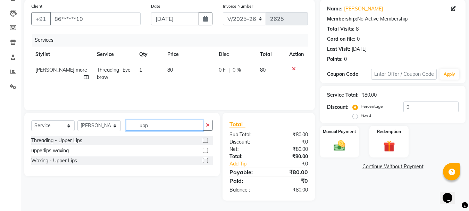
scroll to position [52, 0]
type input "upp"
click at [205, 149] on label at bounding box center [205, 149] width 5 height 5
click at [205, 149] on input "checkbox" at bounding box center [205, 150] width 5 height 5
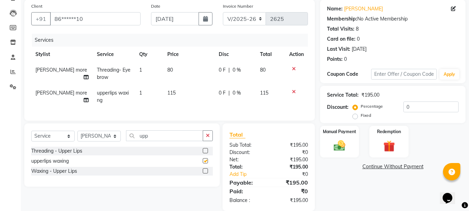
checkbox input "false"
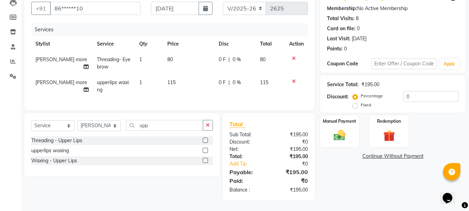
scroll to position [68, 0]
click at [337, 119] on div "Manual Payment" at bounding box center [339, 130] width 41 height 33
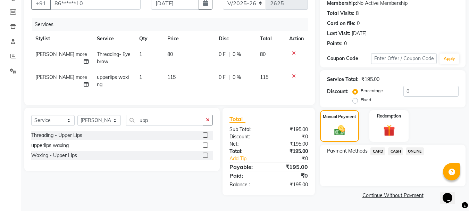
click at [398, 150] on span "CASH" at bounding box center [395, 151] width 15 height 8
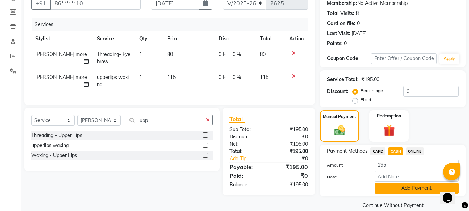
click at [385, 187] on button "Add Payment" at bounding box center [416, 188] width 84 height 11
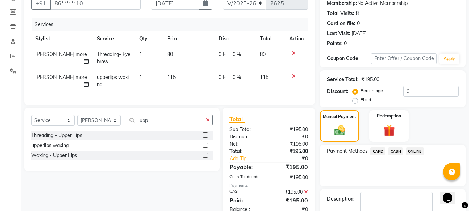
scroll to position [107, 0]
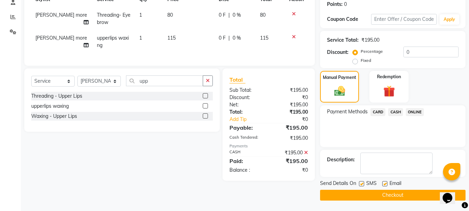
click at [364, 196] on button "Checkout" at bounding box center [392, 194] width 145 height 11
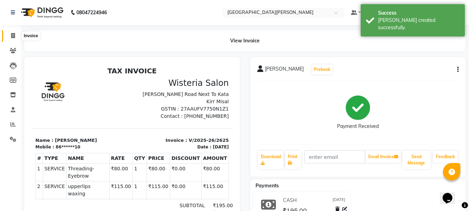
click at [16, 35] on span at bounding box center [13, 36] width 12 height 8
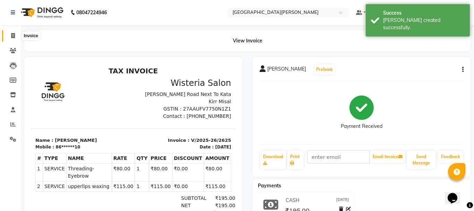
select select "911"
select select "service"
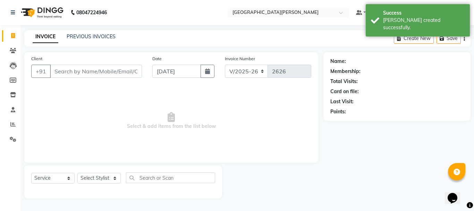
click at [103, 71] on input "Client" at bounding box center [96, 71] width 92 height 13
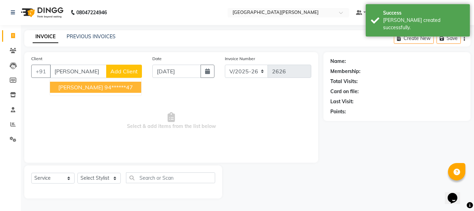
click at [104, 85] on ngb-highlight "94******47" at bounding box center [118, 87] width 28 height 7
type input "94******47"
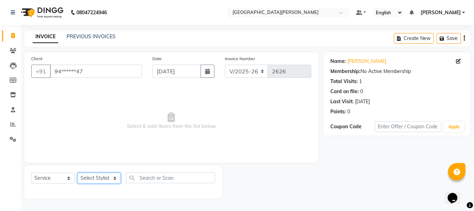
click at [116, 177] on select "Select Stylist [PERSON_NAME] [PERSON_NAME] [PERSON_NAME] [PERSON_NAME] [PERSON_…" at bounding box center [98, 177] width 43 height 11
select select "30889"
click at [77, 172] on select "Select Stylist [PERSON_NAME] [PERSON_NAME] [PERSON_NAME] [PERSON_NAME] [PERSON_…" at bounding box center [98, 177] width 43 height 11
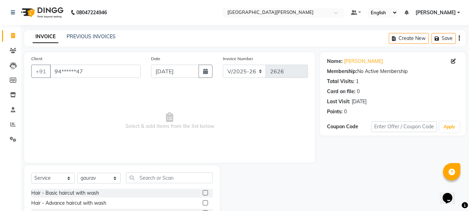
click at [203, 202] on label at bounding box center [205, 202] width 5 height 5
click at [203, 202] on input "checkbox" at bounding box center [205, 203] width 5 height 5
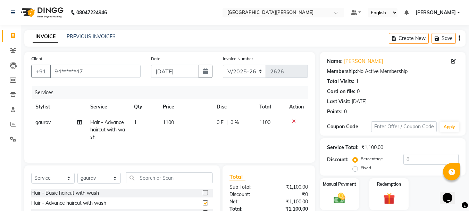
checkbox input "false"
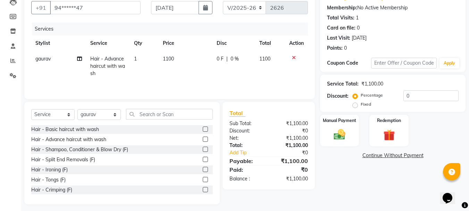
scroll to position [67, 0]
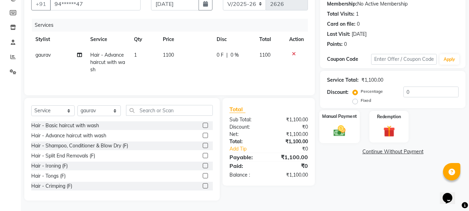
click at [348, 136] on img at bounding box center [339, 131] width 19 height 14
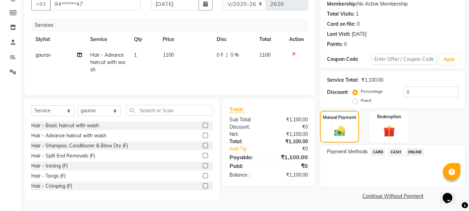
click at [411, 152] on span "ONLINE" at bounding box center [415, 152] width 18 height 8
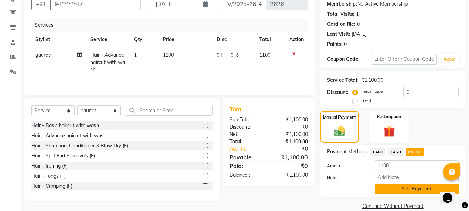
click at [388, 187] on button "Add Payment" at bounding box center [416, 188] width 84 height 11
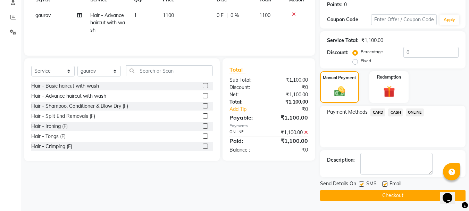
scroll to position [107, 0]
click at [372, 195] on button "Checkout" at bounding box center [392, 194] width 145 height 11
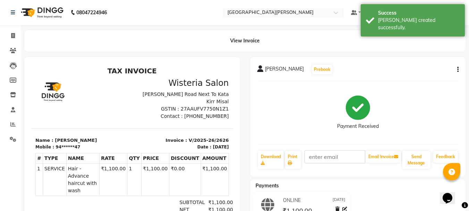
click at [12, 57] on li "Clients" at bounding box center [10, 50] width 21 height 15
click at [12, 51] on icon at bounding box center [13, 50] width 7 height 5
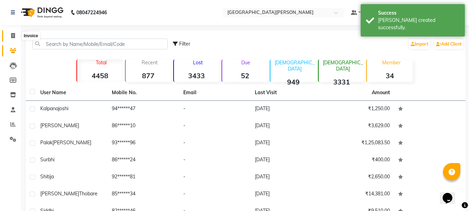
click at [12, 36] on icon at bounding box center [13, 35] width 4 height 5
select select "911"
select select "service"
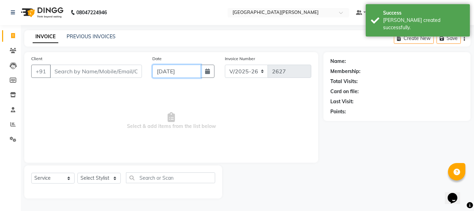
click at [164, 69] on input "[DATE]" at bounding box center [176, 71] width 49 height 13
select select "9"
select select "2025"
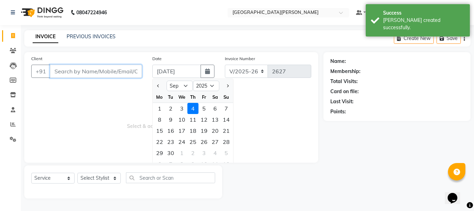
click at [104, 69] on input "Client" at bounding box center [96, 71] width 92 height 13
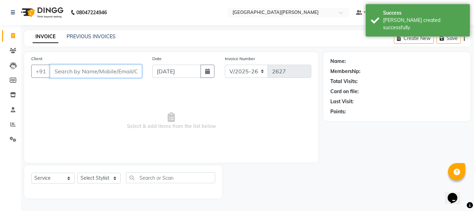
click at [74, 73] on input "Client" at bounding box center [96, 71] width 92 height 13
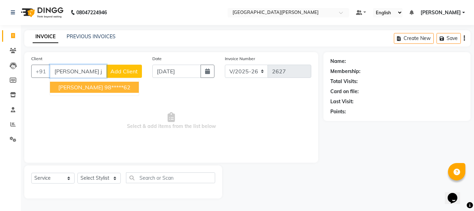
click at [81, 87] on span "[PERSON_NAME]" at bounding box center [80, 87] width 45 height 7
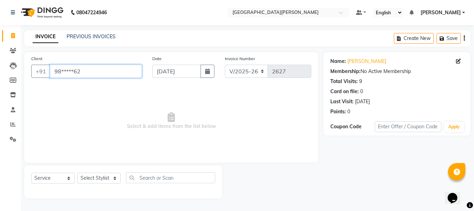
click at [117, 72] on input "98*****62" at bounding box center [96, 71] width 92 height 13
type input "9"
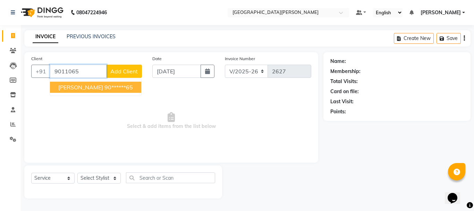
click at [104, 89] on ngb-highlight "90******65" at bounding box center [118, 87] width 28 height 7
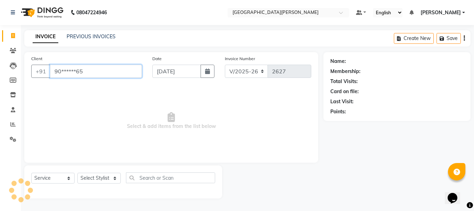
type input "90******65"
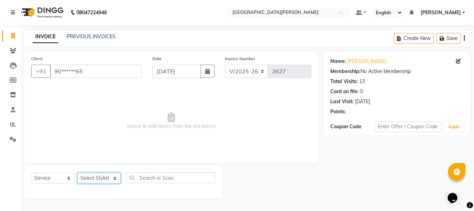
click at [111, 175] on select "Select Stylist [PERSON_NAME] [PERSON_NAME] [PERSON_NAME] [PERSON_NAME] [PERSON_…" at bounding box center [98, 177] width 43 height 11
select select "47321"
click at [77, 172] on select "Select Stylist [PERSON_NAME] [PERSON_NAME] [PERSON_NAME] [PERSON_NAME] [PERSON_…" at bounding box center [98, 177] width 43 height 11
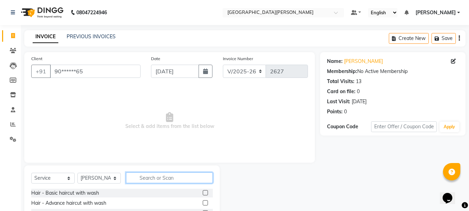
click at [158, 176] on input "text" at bounding box center [169, 177] width 87 height 11
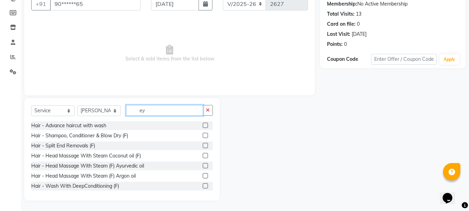
scroll to position [58, 0]
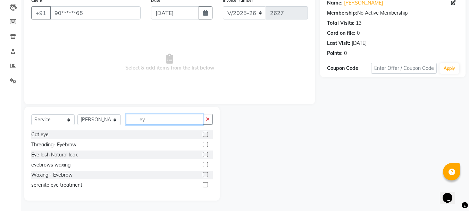
type input "ey"
click at [206, 145] on label at bounding box center [205, 144] width 5 height 5
click at [206, 145] on input "checkbox" at bounding box center [205, 144] width 5 height 5
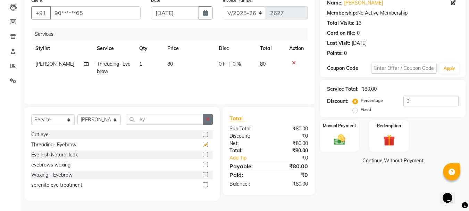
checkbox input "false"
click at [207, 118] on icon "button" at bounding box center [208, 119] width 4 height 5
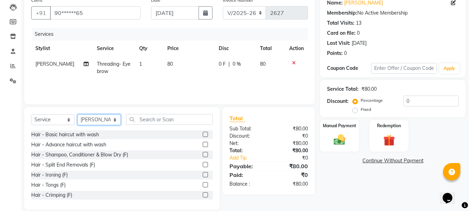
click at [115, 119] on select "Select Stylist [PERSON_NAME] [PERSON_NAME] [PERSON_NAME] [PERSON_NAME] [PERSON_…" at bounding box center [98, 119] width 43 height 11
select select "15252"
click at [77, 114] on select "Select Stylist [PERSON_NAME] [PERSON_NAME] [PERSON_NAME] [PERSON_NAME] [PERSON_…" at bounding box center [98, 119] width 43 height 11
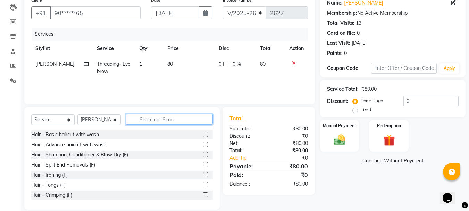
click at [157, 119] on input "text" at bounding box center [169, 119] width 87 height 11
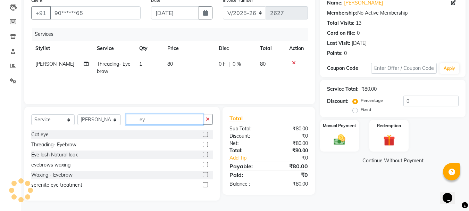
type input "ey"
click at [204, 144] on label at bounding box center [205, 144] width 5 height 5
click at [204, 144] on input "checkbox" at bounding box center [205, 144] width 5 height 5
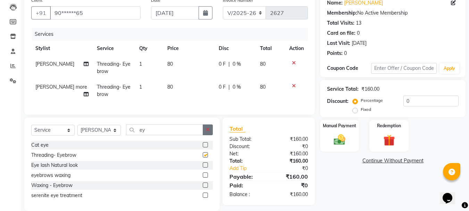
checkbox input "false"
click at [208, 132] on icon "button" at bounding box center [208, 129] width 4 height 5
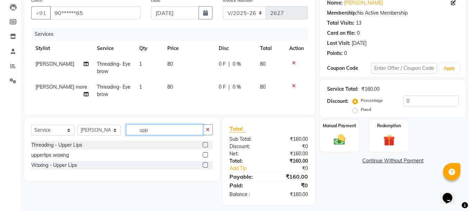
type input "upp"
click at [206, 147] on label at bounding box center [205, 144] width 5 height 5
click at [206, 147] on input "checkbox" at bounding box center [205, 145] width 5 height 5
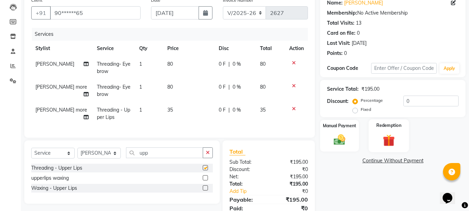
checkbox input "false"
click at [350, 142] on div "Manual Payment" at bounding box center [339, 135] width 41 height 33
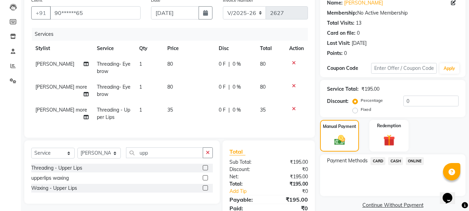
click at [375, 162] on span "CARD" at bounding box center [377, 161] width 15 height 8
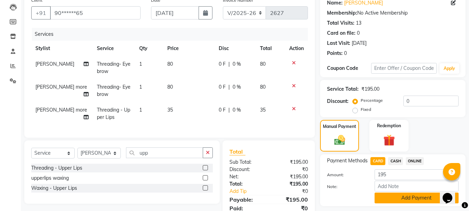
click at [381, 199] on button "Add Payment" at bounding box center [416, 197] width 84 height 11
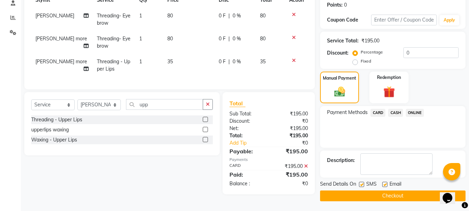
scroll to position [107, 0]
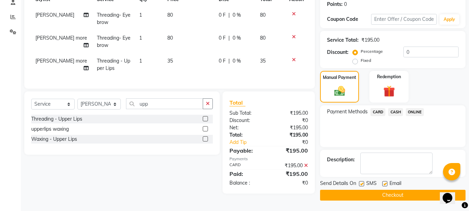
click at [381, 196] on button "Checkout" at bounding box center [392, 194] width 145 height 11
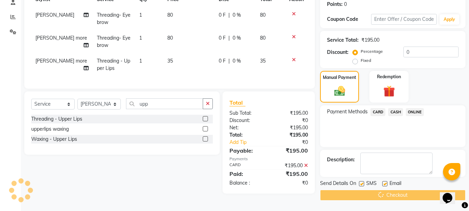
click at [381, 196] on div "Checkout" at bounding box center [392, 194] width 145 height 11
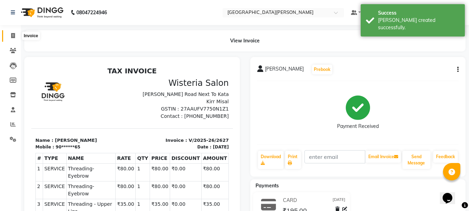
click at [15, 34] on icon at bounding box center [13, 35] width 4 height 5
select select "911"
select select "service"
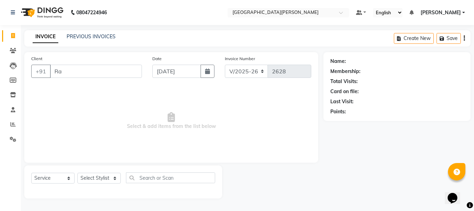
type input "R"
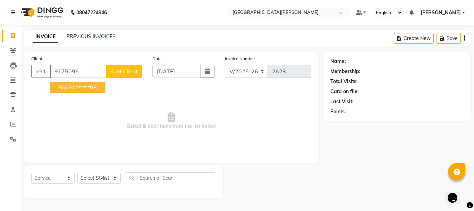
click at [73, 91] on button "raj 91******98" at bounding box center [77, 87] width 55 height 11
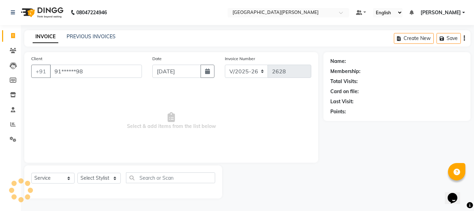
type input "91******98"
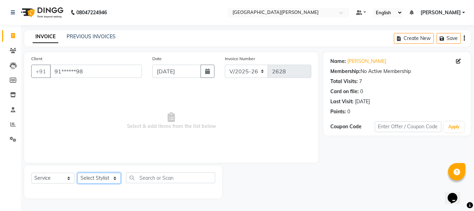
click at [114, 173] on select "Select Stylist [PERSON_NAME] [PERSON_NAME] [PERSON_NAME] [PERSON_NAME] [PERSON_…" at bounding box center [98, 177] width 43 height 11
select select "76881"
click at [77, 172] on select "Select Stylist [PERSON_NAME] [PERSON_NAME] [PERSON_NAME] [PERSON_NAME] [PERSON_…" at bounding box center [98, 177] width 43 height 11
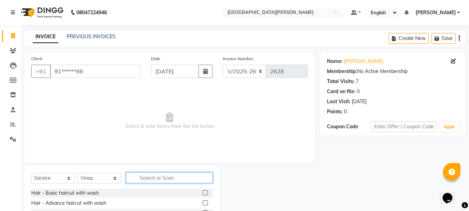
click at [159, 179] on input "text" at bounding box center [169, 177] width 87 height 11
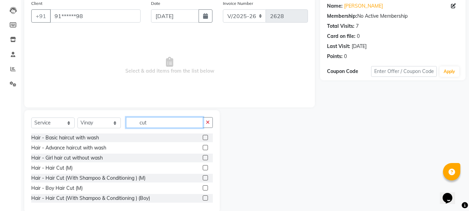
scroll to position [56, 0]
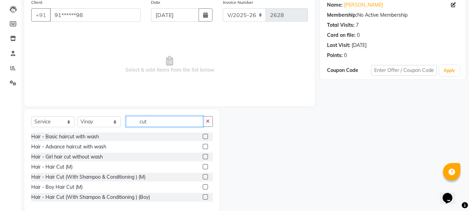
type input "cut"
click at [203, 166] on label at bounding box center [205, 166] width 5 height 5
click at [203, 166] on input "checkbox" at bounding box center [205, 166] width 5 height 5
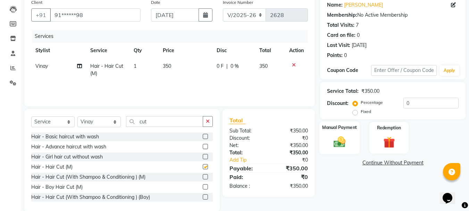
checkbox input "false"
click at [346, 129] on label "Manual Payment" at bounding box center [339, 127] width 35 height 7
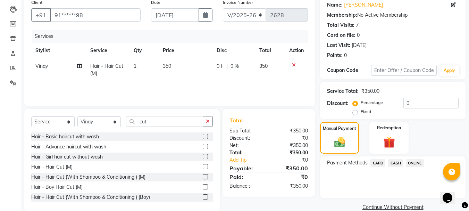
click at [415, 161] on span "ONLINE" at bounding box center [415, 163] width 18 height 8
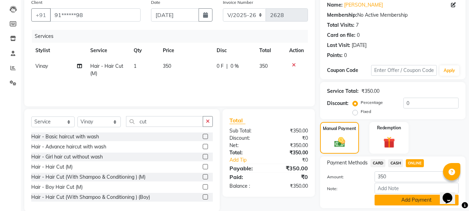
click at [390, 198] on button "Add Payment" at bounding box center [416, 199] width 84 height 11
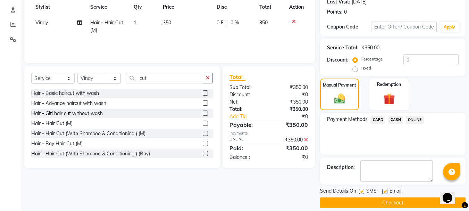
scroll to position [103, 0]
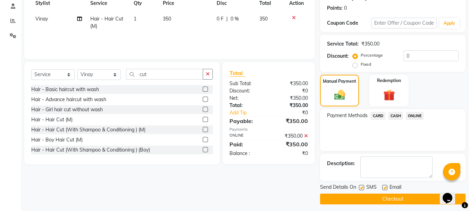
click at [382, 199] on button "Checkout" at bounding box center [392, 198] width 145 height 11
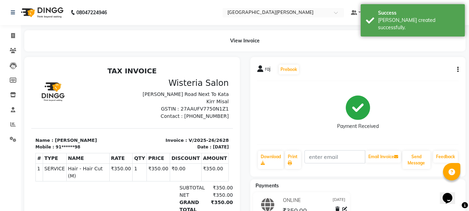
click at [10, 29] on li "Invoice" at bounding box center [10, 35] width 21 height 15
click at [11, 33] on icon at bounding box center [13, 35] width 4 height 5
select select "911"
select select "service"
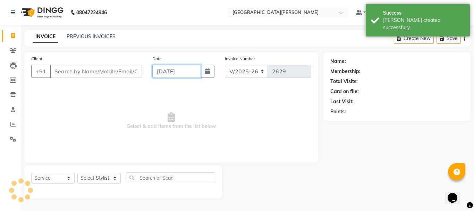
click at [154, 68] on input "[DATE]" at bounding box center [176, 71] width 49 height 13
select select "9"
select select "2025"
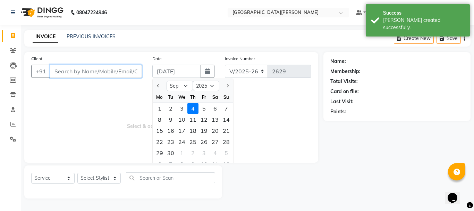
click at [83, 74] on input "Client" at bounding box center [96, 71] width 92 height 13
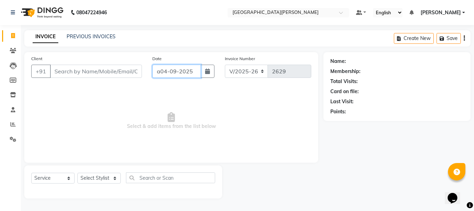
type input "[DATE]"
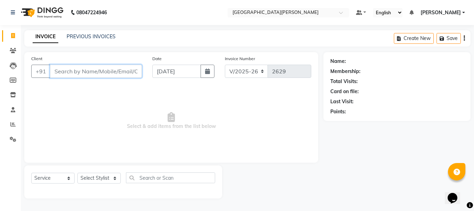
click at [84, 74] on input "Client" at bounding box center [96, 71] width 92 height 13
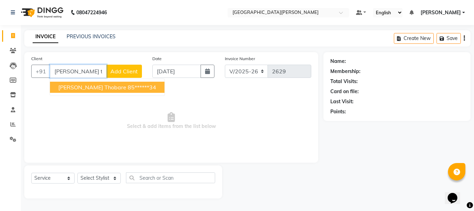
click at [82, 85] on span "[PERSON_NAME] Thobare" at bounding box center [92, 87] width 68 height 7
type input "85******34"
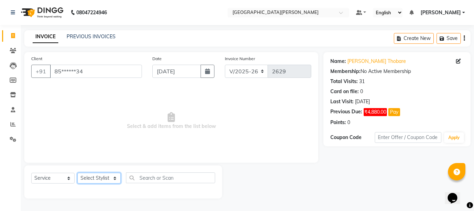
click at [118, 177] on select "Select Stylist [PERSON_NAME] [PERSON_NAME] [PERSON_NAME] [PERSON_NAME] [PERSON_…" at bounding box center [98, 177] width 43 height 11
select select "30889"
click at [77, 172] on select "Select Stylist [PERSON_NAME] [PERSON_NAME] [PERSON_NAME] [PERSON_NAME] [PERSON_…" at bounding box center [98, 177] width 43 height 11
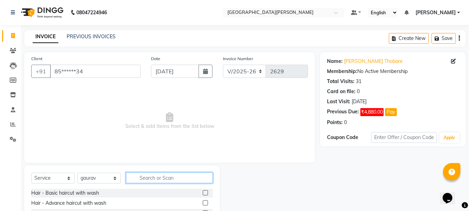
click at [153, 177] on input "text" at bounding box center [169, 177] width 87 height 11
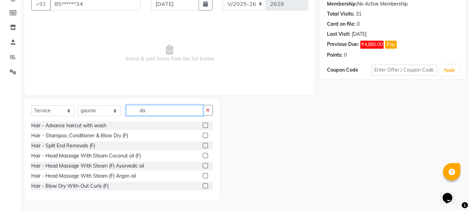
scroll to position [28, 0]
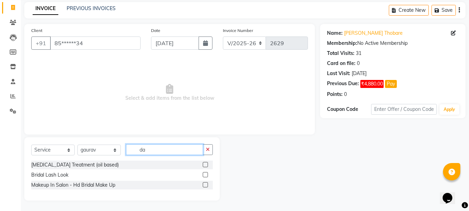
type input "da"
click at [205, 164] on label at bounding box center [205, 164] width 5 height 5
click at [205, 164] on input "checkbox" at bounding box center [205, 164] width 5 height 5
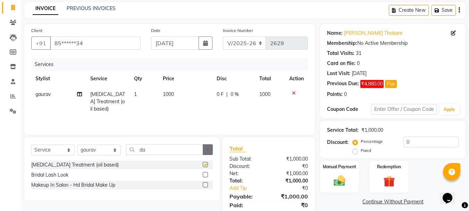
checkbox input "false"
click at [207, 149] on icon "button" at bounding box center [208, 149] width 4 height 5
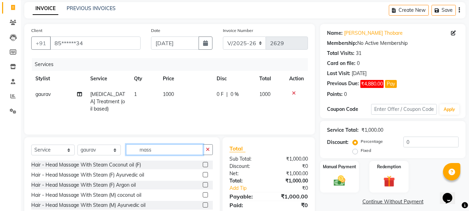
type input "mass"
click at [203, 165] on label at bounding box center [205, 164] width 5 height 5
click at [203, 165] on input "checkbox" at bounding box center [205, 164] width 5 height 5
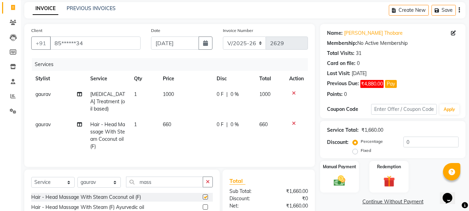
checkbox input "false"
click at [168, 92] on span "1000" at bounding box center [168, 94] width 11 height 6
select select "30889"
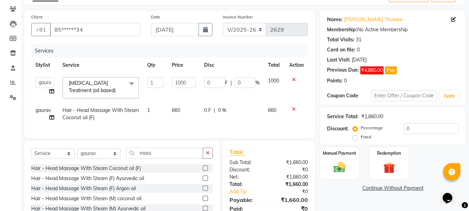
scroll to position [45, 0]
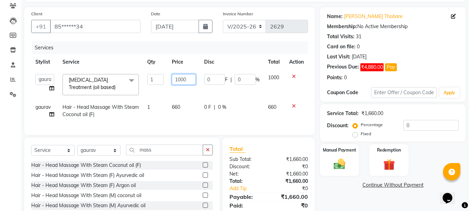
click at [182, 77] on input "1000" at bounding box center [184, 79] width 24 height 11
type input "1200"
click at [178, 91] on td "1200" at bounding box center [184, 84] width 32 height 29
select select "30889"
click at [332, 161] on img at bounding box center [339, 164] width 19 height 14
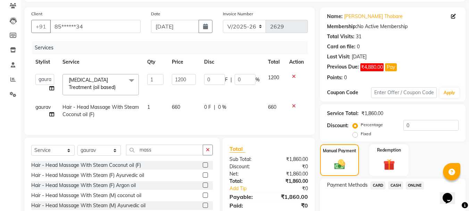
click at [413, 186] on span "ONLINE" at bounding box center [415, 185] width 18 height 8
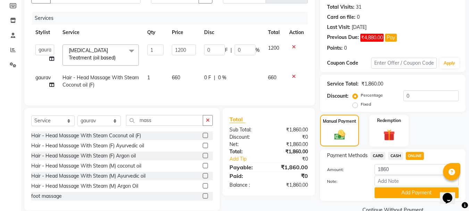
scroll to position [90, 0]
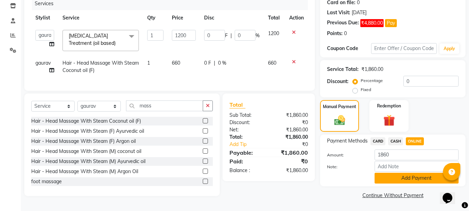
click at [409, 173] on button "Add Payment" at bounding box center [416, 177] width 84 height 11
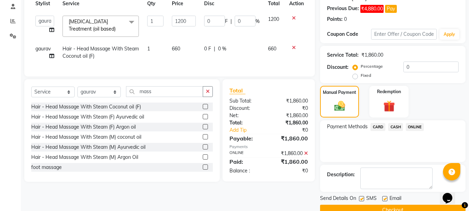
scroll to position [118, 0]
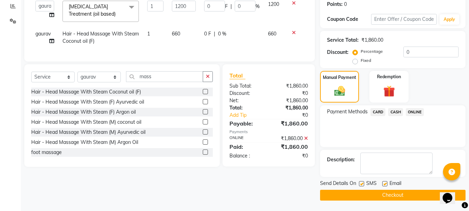
click at [367, 198] on button "Checkout" at bounding box center [392, 194] width 145 height 11
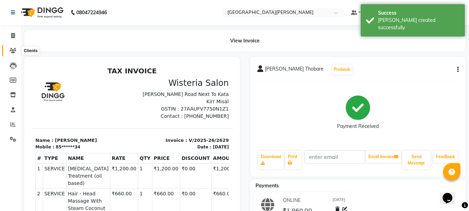
click at [10, 51] on icon at bounding box center [13, 50] width 7 height 5
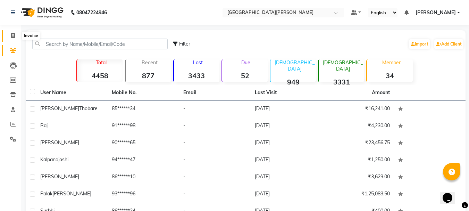
click at [12, 36] on icon at bounding box center [13, 35] width 4 height 5
select select "service"
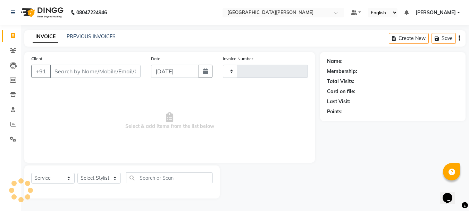
type input "2630"
select select "911"
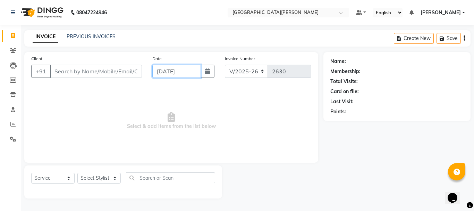
click at [163, 72] on input "[DATE]" at bounding box center [176, 71] width 49 height 13
select select "9"
select select "2025"
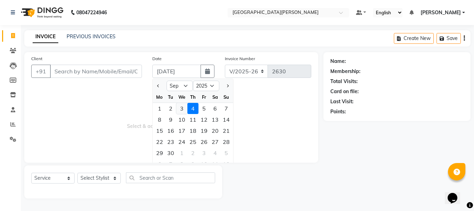
click at [181, 111] on div "3" at bounding box center [181, 108] width 11 height 11
type input "[DATE]"
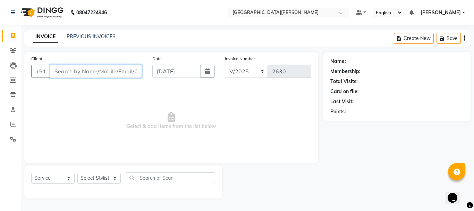
click at [71, 71] on input "Client" at bounding box center [96, 71] width 92 height 13
type input "9561310600"
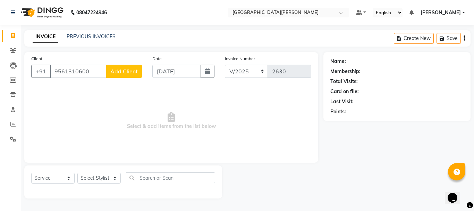
click at [122, 72] on span "Add Client" at bounding box center [123, 71] width 27 height 7
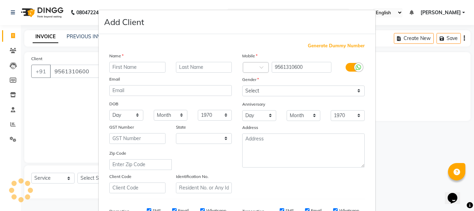
select select "22"
type input "Rohit"
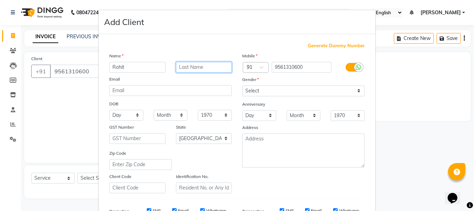
click at [181, 63] on input "text" at bounding box center [204, 67] width 56 height 11
type input "[PERSON_NAME]"
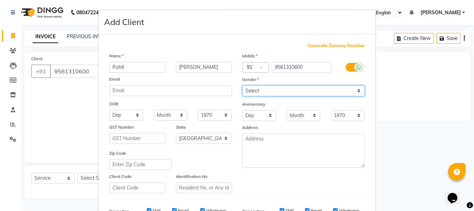
click at [260, 90] on select "Select [DEMOGRAPHIC_DATA] [DEMOGRAPHIC_DATA] Other Prefer Not To Say" at bounding box center [303, 90] width 122 height 11
select select "[DEMOGRAPHIC_DATA]"
click at [242, 85] on select "Select [DEMOGRAPHIC_DATA] [DEMOGRAPHIC_DATA] Other Prefer Not To Say" at bounding box center [303, 90] width 122 height 11
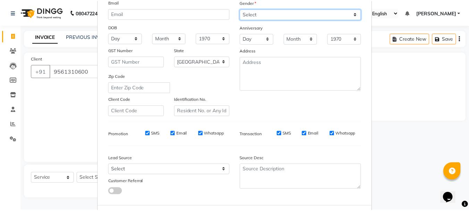
scroll to position [110, 0]
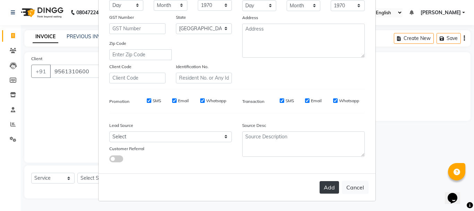
click at [323, 184] on button "Add" at bounding box center [329, 187] width 19 height 12
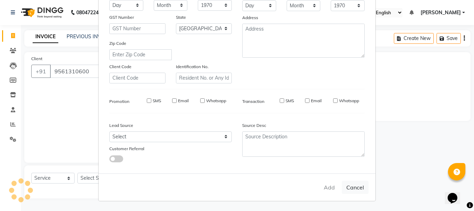
type input "95******00"
select select
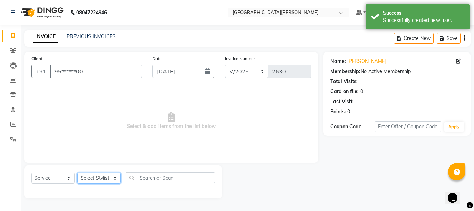
click at [112, 179] on select "Select Stylist [PERSON_NAME] [PERSON_NAME] [PERSON_NAME] [PERSON_NAME] [PERSON_…" at bounding box center [98, 177] width 43 height 11
click at [77, 172] on select "Select Stylist [PERSON_NAME] [PERSON_NAME] [PERSON_NAME] [PERSON_NAME] [PERSON_…" at bounding box center [98, 177] width 43 height 11
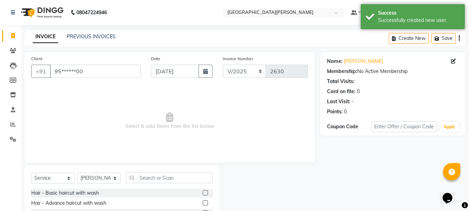
click at [156, 175] on input "text" at bounding box center [169, 177] width 87 height 11
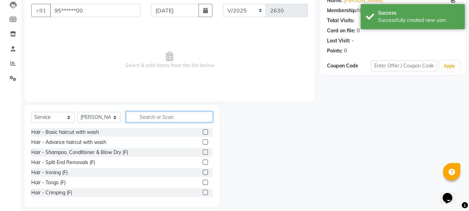
scroll to position [67, 0]
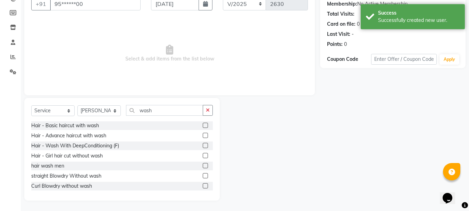
click at [203, 173] on label at bounding box center [205, 175] width 5 height 5
click at [203, 173] on input "checkbox" at bounding box center [205, 175] width 5 height 5
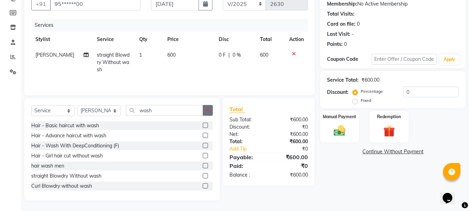
click at [206, 110] on icon "button" at bounding box center [208, 110] width 4 height 5
click at [294, 54] on icon at bounding box center [294, 53] width 4 height 5
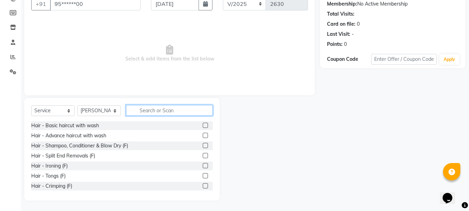
click at [165, 112] on input "text" at bounding box center [169, 110] width 87 height 11
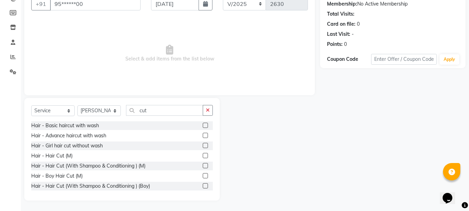
click at [203, 166] on label at bounding box center [205, 165] width 5 height 5
click at [203, 166] on input "checkbox" at bounding box center [205, 165] width 5 height 5
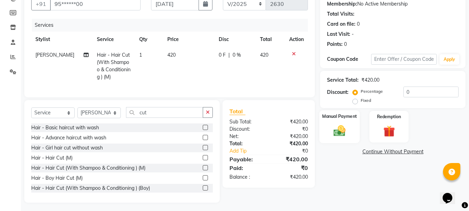
click at [350, 133] on div "Manual Payment" at bounding box center [339, 126] width 41 height 33
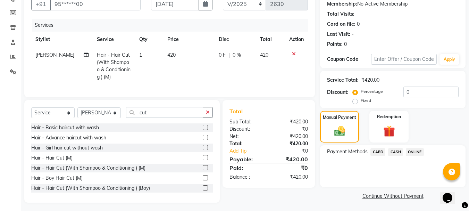
click at [419, 153] on span "ONLINE" at bounding box center [415, 152] width 18 height 8
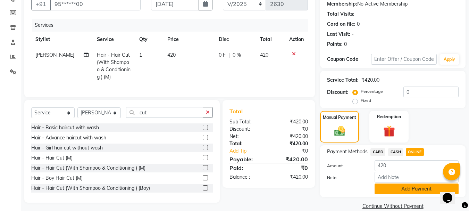
click at [400, 189] on button "Add Payment" at bounding box center [416, 188] width 84 height 11
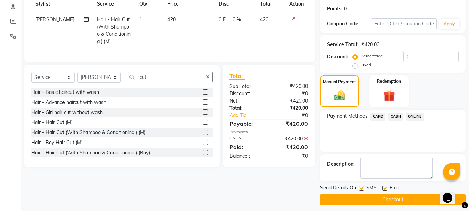
scroll to position [107, 0]
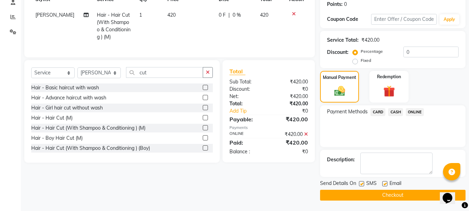
click at [387, 197] on button "Checkout" at bounding box center [392, 194] width 145 height 11
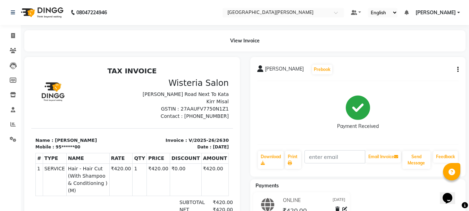
click at [15, 42] on li "Invoice" at bounding box center [10, 35] width 21 height 15
click at [12, 81] on icon at bounding box center [13, 79] width 7 height 5
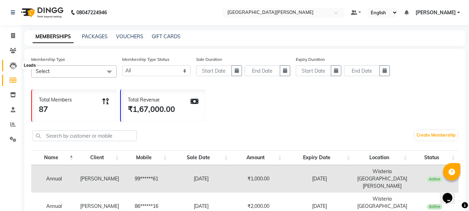
click at [12, 66] on icon at bounding box center [13, 65] width 7 height 7
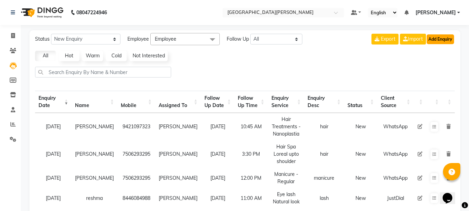
click at [438, 35] on button "Add Enquiry" at bounding box center [439, 39] width 27 height 10
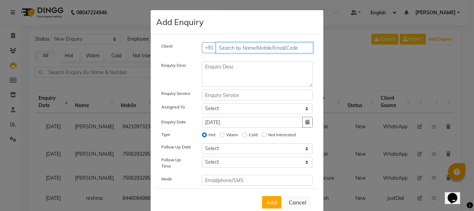
click at [233, 51] on input "text" at bounding box center [264, 47] width 97 height 11
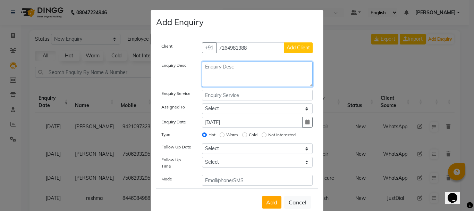
click at [225, 66] on textarea at bounding box center [257, 73] width 111 height 25
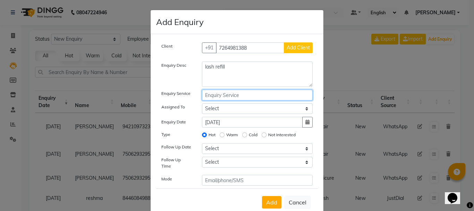
click at [216, 96] on input "text" at bounding box center [257, 95] width 111 height 11
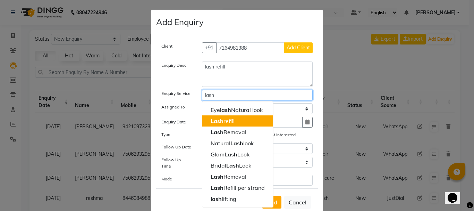
click at [219, 120] on span "Lash" at bounding box center [217, 120] width 13 height 7
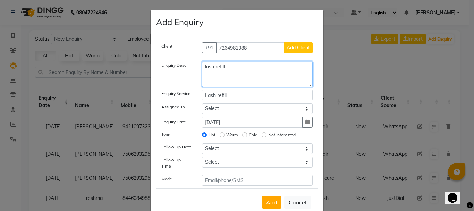
click at [224, 68] on textarea "lash refill" at bounding box center [257, 73] width 111 height 25
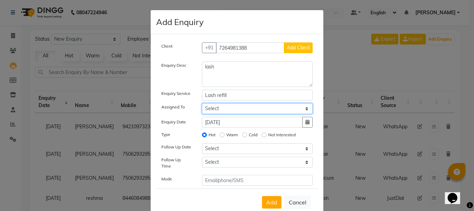
click at [226, 108] on select "Select [PERSON_NAME] [PERSON_NAME] [PERSON_NAME] [PERSON_NAME] [PERSON_NAME] mo…" at bounding box center [257, 108] width 111 height 11
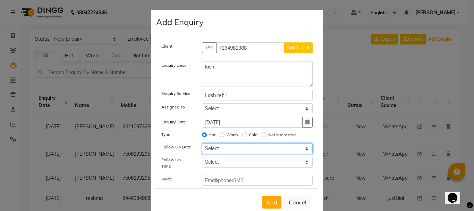
click at [231, 148] on select "Select [DATE] [DATE] [DATE] ([DATE]) [DATE] ([DATE]) [DATE] ([DATE]) [DATE] ([D…" at bounding box center [257, 148] width 111 height 11
click at [202, 143] on select "Select [DATE] [DATE] [DATE] ([DATE]) [DATE] ([DATE]) [DATE] ([DATE]) [DATE] ([D…" at bounding box center [257, 148] width 111 height 11
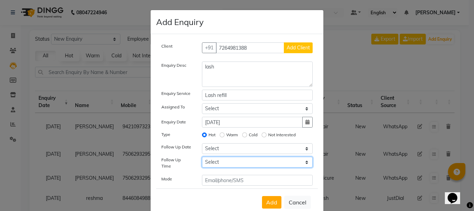
click at [261, 164] on select "Select 07:00 AM 07:15 AM 07:30 AM 07:45 AM 08:00 AM 08:15 AM 08:30 AM 08:45 AM …" at bounding box center [257, 161] width 111 height 11
click at [202, 156] on select "Select 07:00 AM 07:15 AM 07:30 AM 07:45 AM 08:00 AM 08:15 AM 08:30 AM 08:45 AM …" at bounding box center [257, 161] width 111 height 11
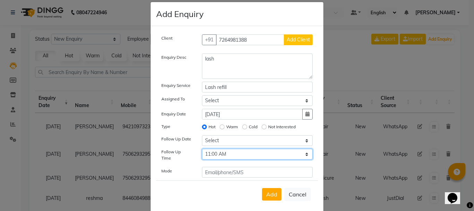
scroll to position [16, 0]
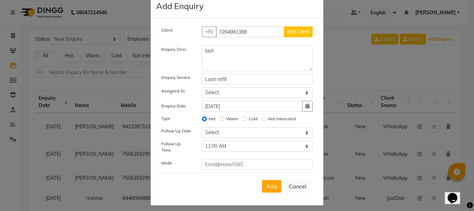
click at [298, 35] on button "Add Client" at bounding box center [298, 31] width 29 height 11
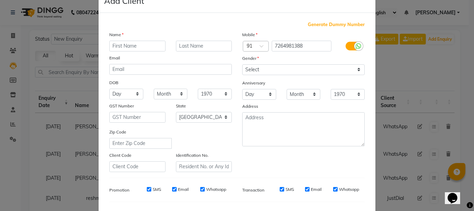
scroll to position [27, 0]
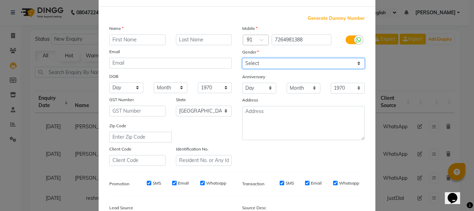
click at [271, 62] on select "Select [DEMOGRAPHIC_DATA] [DEMOGRAPHIC_DATA] Other Prefer Not To Say" at bounding box center [303, 63] width 122 height 11
click at [242, 58] on select "Select [DEMOGRAPHIC_DATA] [DEMOGRAPHIC_DATA] Other Prefer Not To Say" at bounding box center [303, 63] width 122 height 11
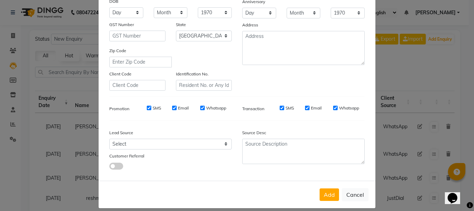
scroll to position [110, 0]
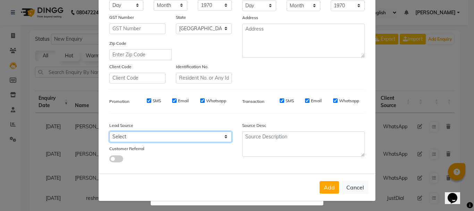
click at [153, 137] on select "Select Walk-in Referral Internet Friend Word of Mouth Advertisement Facebook Ju…" at bounding box center [170, 136] width 122 height 11
click at [109, 131] on select "Select Walk-in Referral Internet Friend Word of Mouth Advertisement Facebook Ju…" at bounding box center [170, 136] width 122 height 11
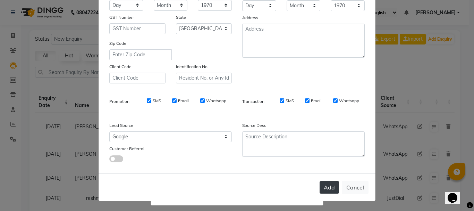
click at [329, 186] on button "Add" at bounding box center [329, 187] width 19 height 12
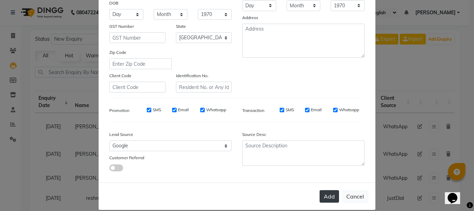
scroll to position [119, 0]
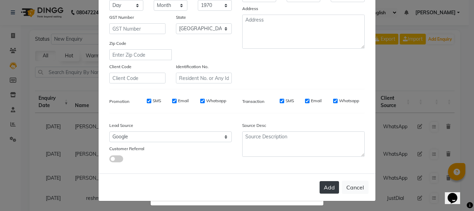
click at [334, 188] on button "Add" at bounding box center [329, 187] width 19 height 12
click at [334, 185] on button "Add" at bounding box center [329, 187] width 19 height 12
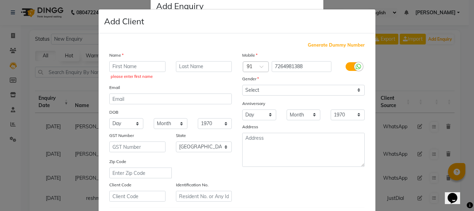
scroll to position [0, 0]
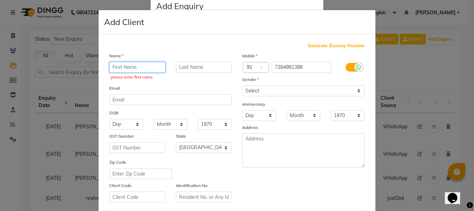
click at [124, 65] on input "text" at bounding box center [137, 67] width 56 height 11
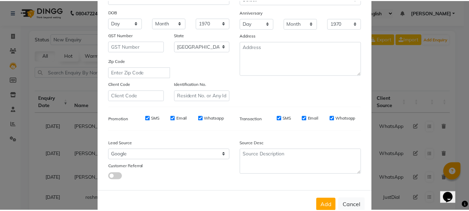
scroll to position [110, 0]
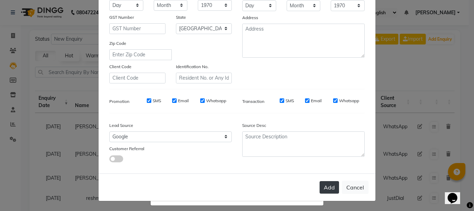
click at [325, 187] on button "Add" at bounding box center [329, 187] width 19 height 12
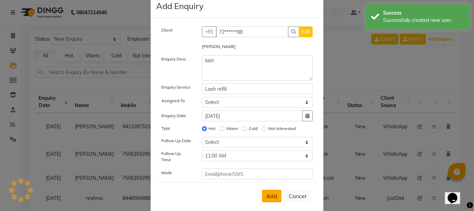
click at [269, 192] on span "Add" at bounding box center [271, 195] width 11 height 7
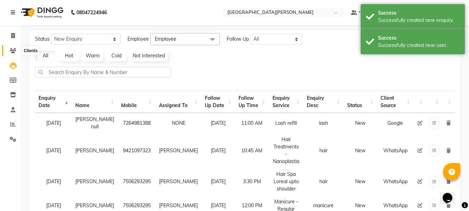
click at [12, 49] on icon at bounding box center [13, 50] width 7 height 5
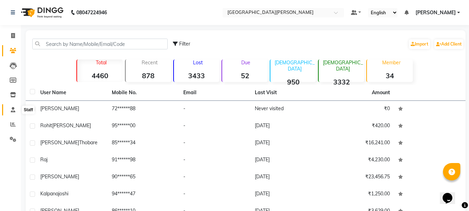
click at [12, 106] on span at bounding box center [13, 110] width 12 height 8
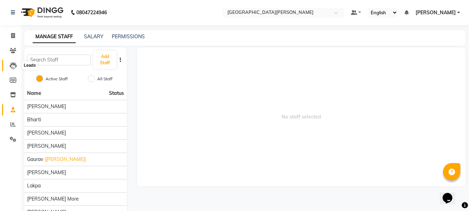
click at [13, 66] on icon at bounding box center [13, 65] width 7 height 7
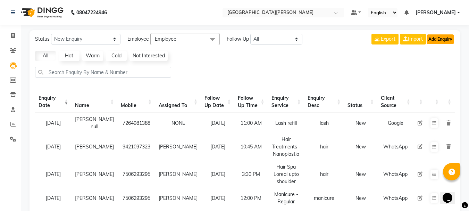
click at [446, 36] on button "Add Enquiry" at bounding box center [439, 39] width 27 height 10
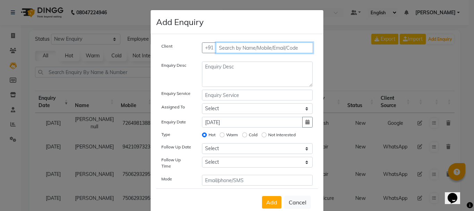
click at [232, 48] on input "text" at bounding box center [264, 47] width 97 height 11
click at [295, 196] on button "Cancel" at bounding box center [297, 201] width 27 height 13
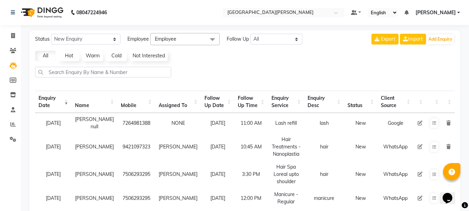
click at [333, 101] on th "Enquiry Desc" at bounding box center [324, 102] width 40 height 22
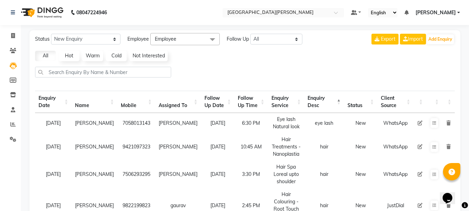
click at [333, 101] on th "Enquiry Desc" at bounding box center [324, 102] width 40 height 22
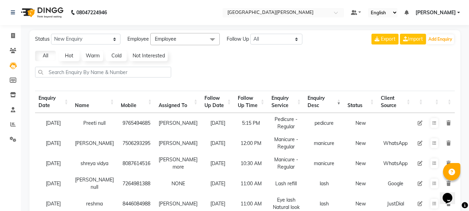
click at [333, 101] on th "Enquiry Desc" at bounding box center [324, 102] width 40 height 22
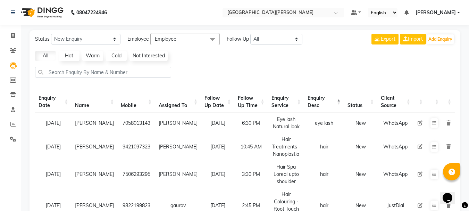
click at [333, 101] on th "Enquiry Desc" at bounding box center [324, 102] width 40 height 22
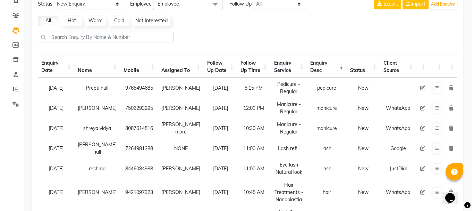
scroll to position [56, 0]
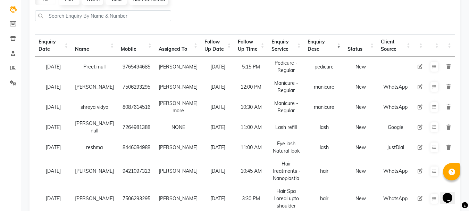
click at [418, 125] on icon at bounding box center [419, 127] width 5 height 5
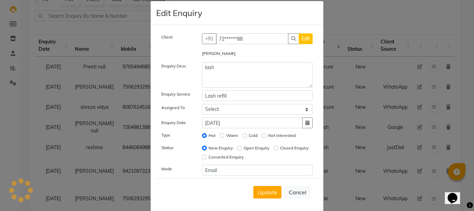
scroll to position [19, 0]
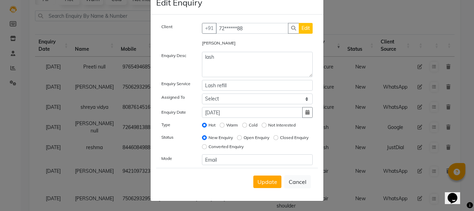
click at [303, 33] on button "Edit" at bounding box center [306, 28] width 14 height 11
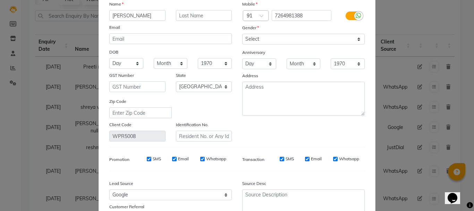
scroll to position [78, 0]
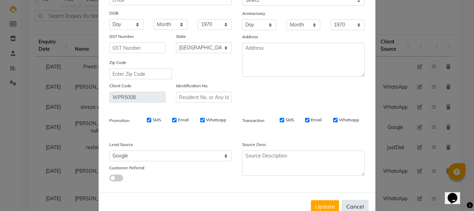
click at [351, 207] on button "Cancel" at bounding box center [355, 206] width 27 height 13
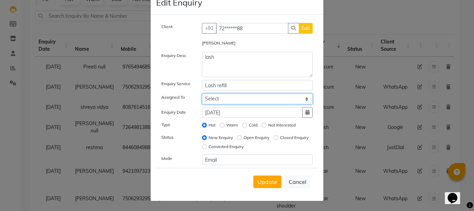
click at [234, 100] on select "Select [PERSON_NAME] [PERSON_NAME] [PERSON_NAME] [PERSON_NAME] [PERSON_NAME] mo…" at bounding box center [257, 98] width 111 height 11
click at [202, 93] on select "Select [PERSON_NAME] [PERSON_NAME] [PERSON_NAME] [PERSON_NAME] [PERSON_NAME] mo…" at bounding box center [257, 98] width 111 height 11
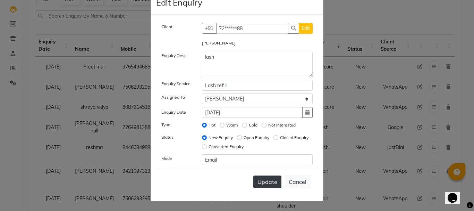
click at [264, 181] on span "Update" at bounding box center [267, 181] width 20 height 7
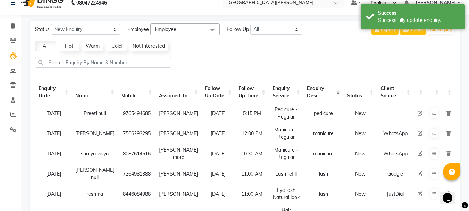
scroll to position [0, 0]
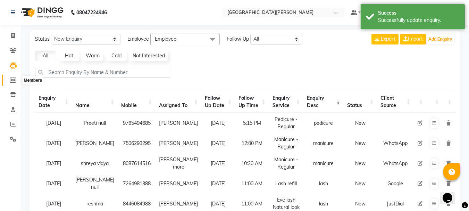
click at [15, 78] on icon at bounding box center [13, 79] width 7 height 5
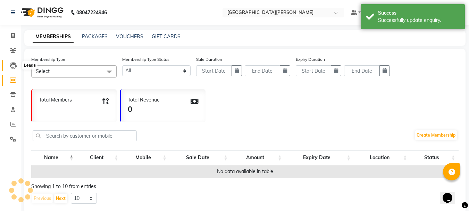
click at [13, 66] on icon at bounding box center [13, 65] width 7 height 7
